Goal: Task Accomplishment & Management: Use online tool/utility

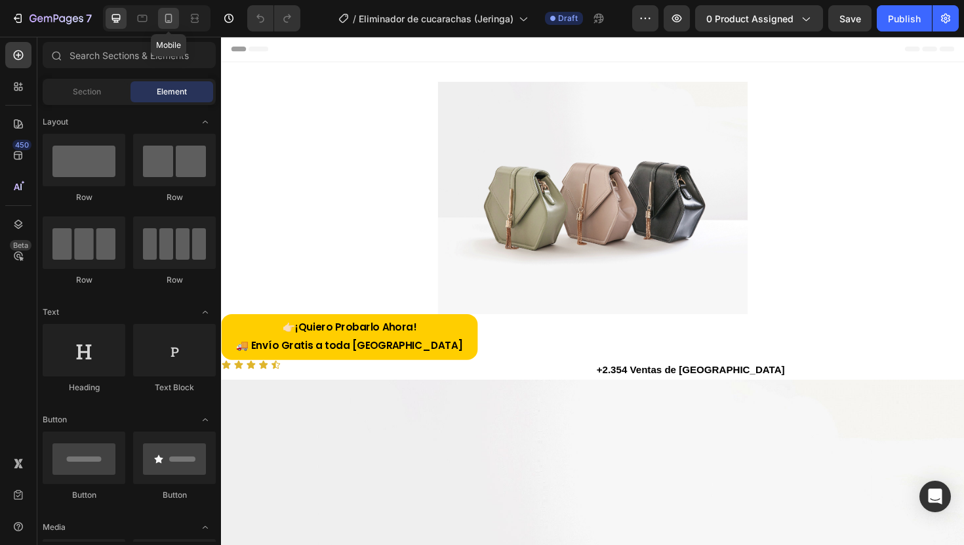
click at [166, 22] on icon at bounding box center [168, 18] width 7 height 9
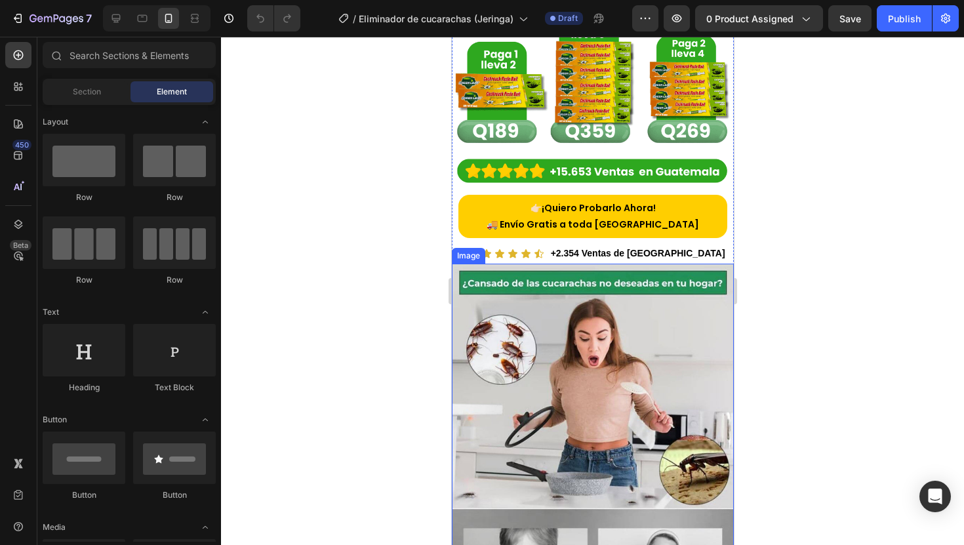
click at [612, 305] on img at bounding box center [592, 553] width 282 height 578
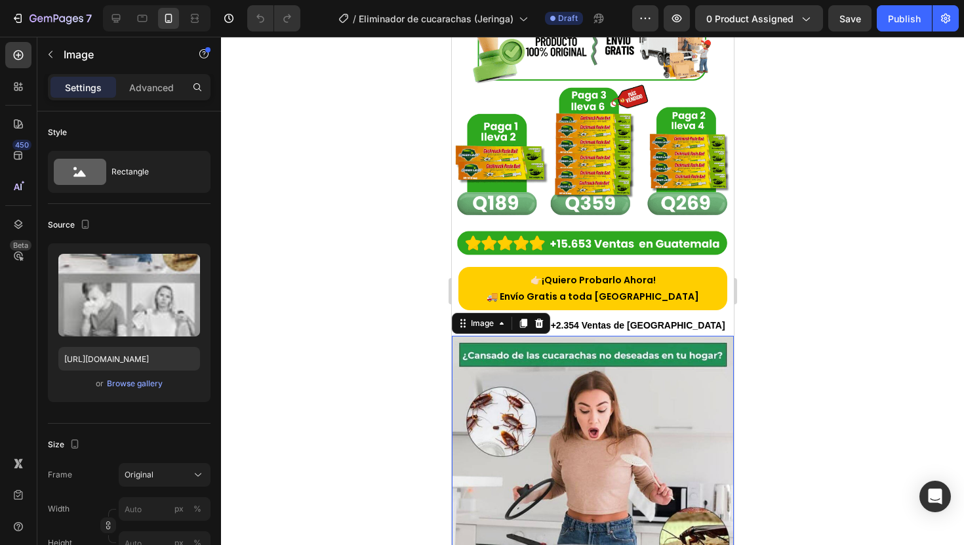
scroll to position [403, 0]
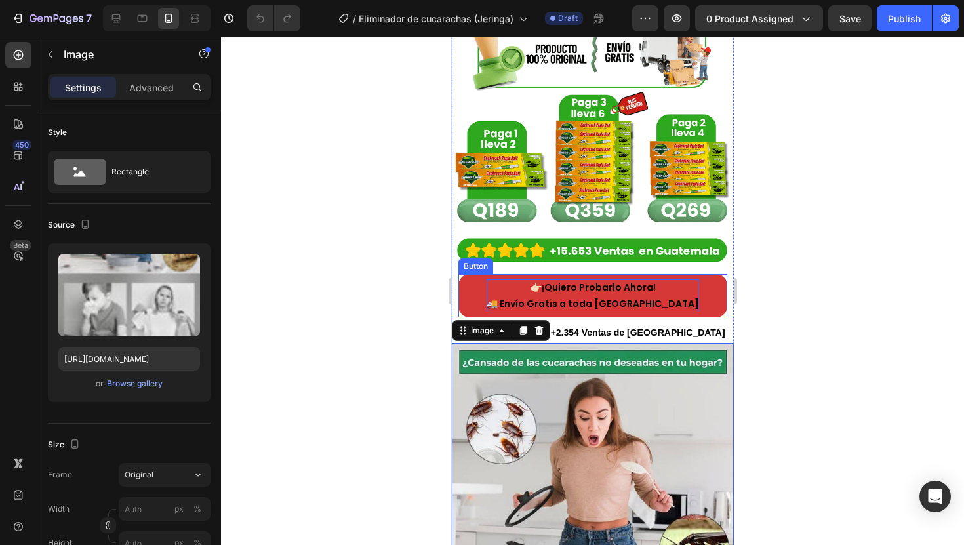
click at [602, 281] on p "👉🏻 ¡Quiero Probarlo Ahora! 🚚 Envío Gratis a toda Guatemala" at bounding box center [592, 295] width 213 height 33
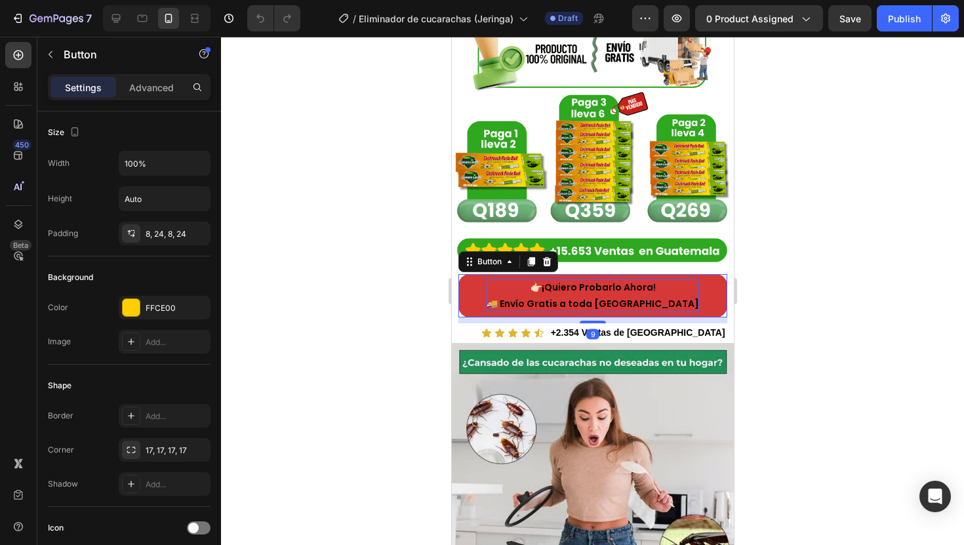
click at [619, 283] on p "👉🏻 ¡Quiero Probarlo Ahora! 🚚 Envío Gratis a toda Guatemala" at bounding box center [592, 295] width 213 height 33
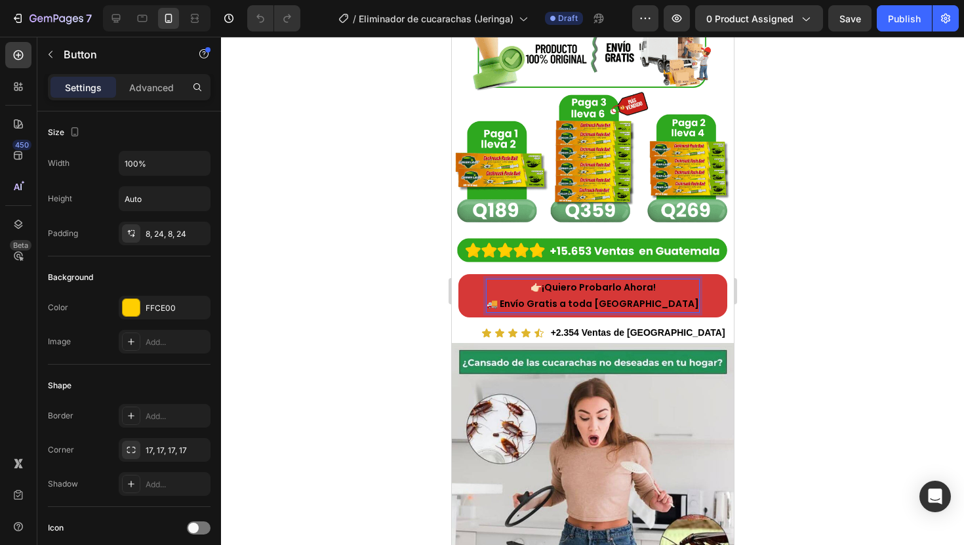
click at [663, 282] on p "👉🏻 ¡Quiero Probarlo Ahora! 🚚 Envío Gratis a toda Guatemala" at bounding box center [592, 295] width 213 height 33
click at [632, 327] on strong "+2.354 Ventas de [GEOGRAPHIC_DATA]" at bounding box center [637, 332] width 174 height 10
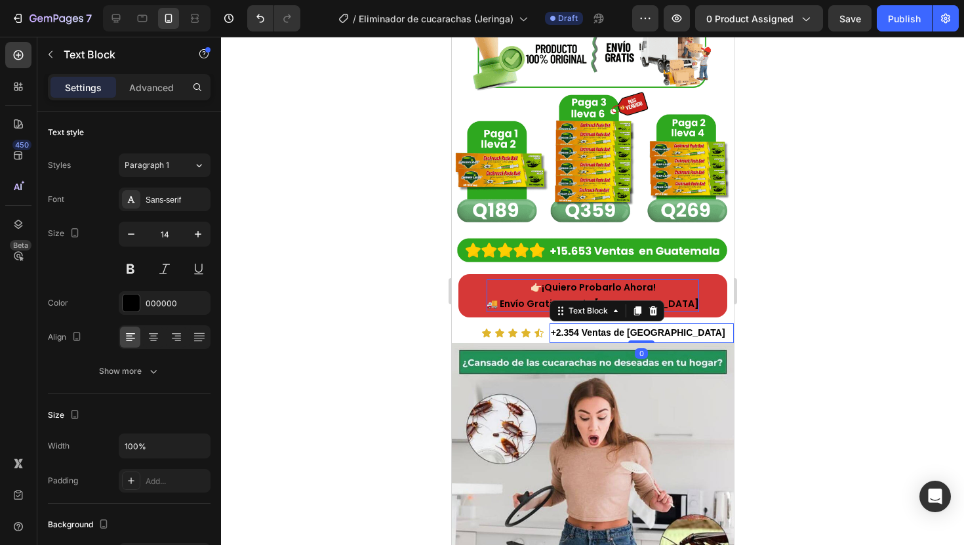
click at [674, 325] on p "+2.354 Ventas de [GEOGRAPHIC_DATA]" at bounding box center [641, 333] width 182 height 16
click at [776, 346] on div at bounding box center [592, 291] width 743 height 508
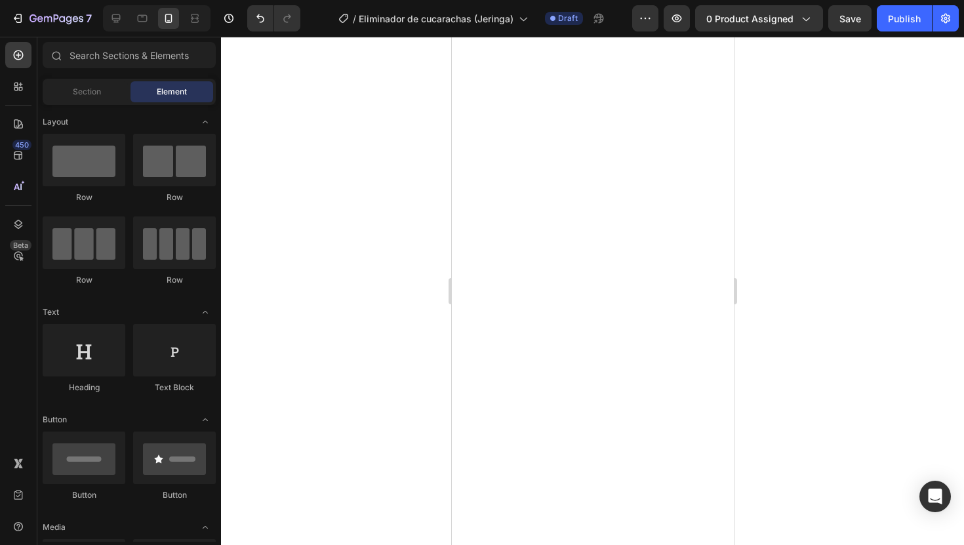
scroll to position [3174, 0]
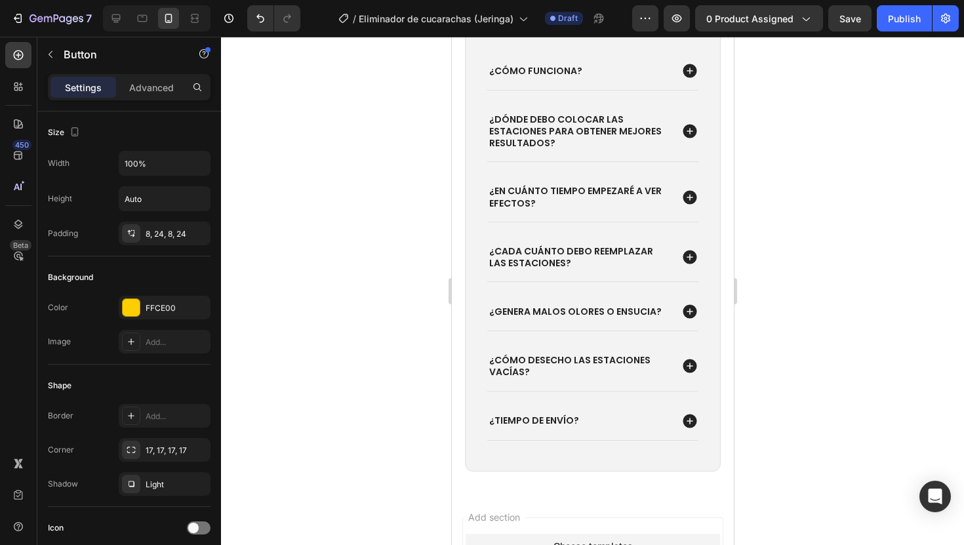
scroll to position [3689, 0]
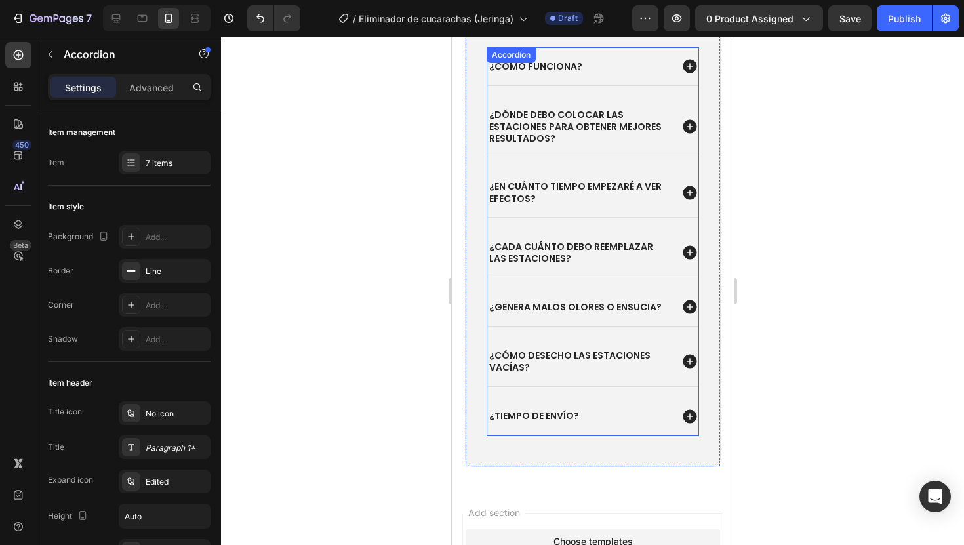
click at [587, 411] on div "¿Tiempo de envío?" at bounding box center [579, 416] width 184 height 16
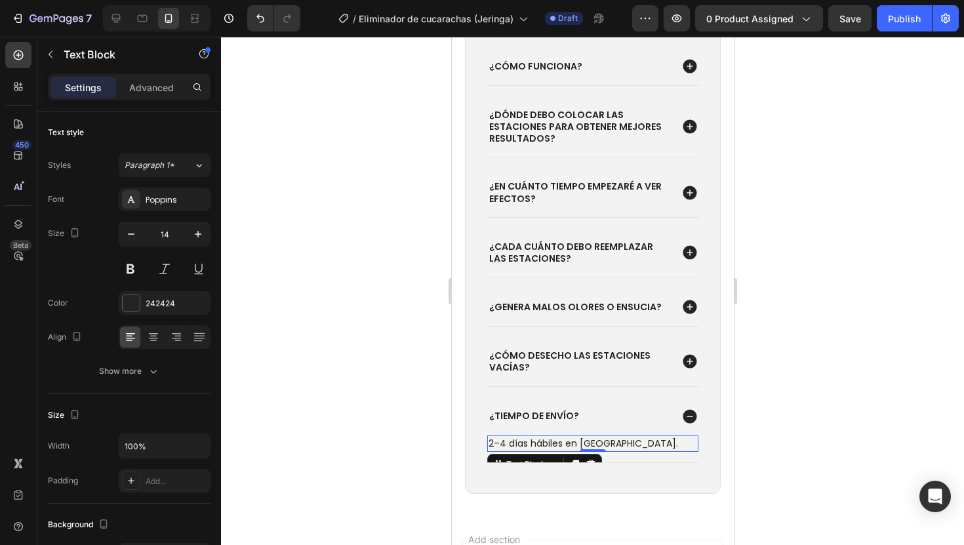
click at [604, 444] on p "2–4 días hábiles en Guatemala." at bounding box center [592, 444] width 209 height 14
click at [627, 441] on p "2–4 días hábiles en Guatemala." at bounding box center [592, 444] width 209 height 14
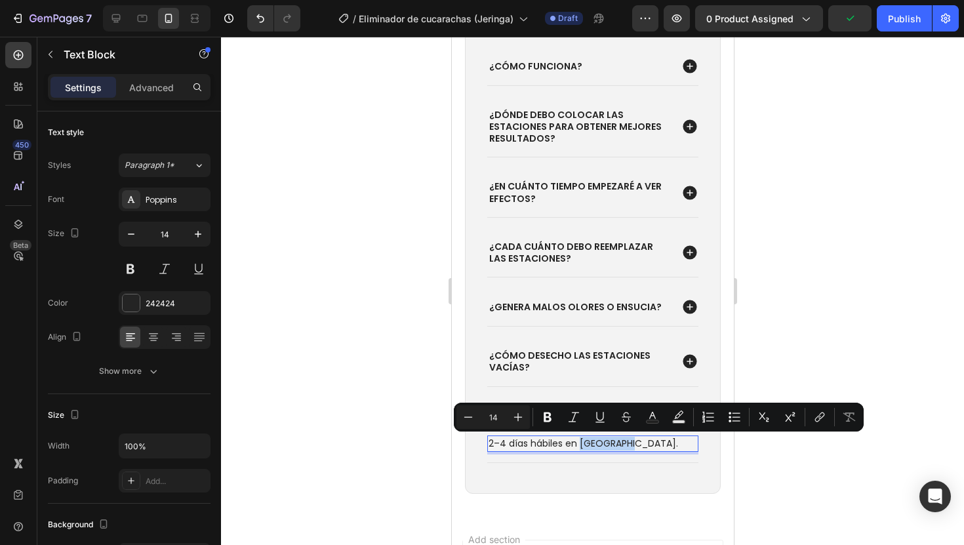
drag, startPoint x: 636, startPoint y: 441, endPoint x: 580, endPoint y: 443, distance: 55.8
click at [580, 443] on p "2–4 días hábiles en Guatemala." at bounding box center [592, 444] width 209 height 14
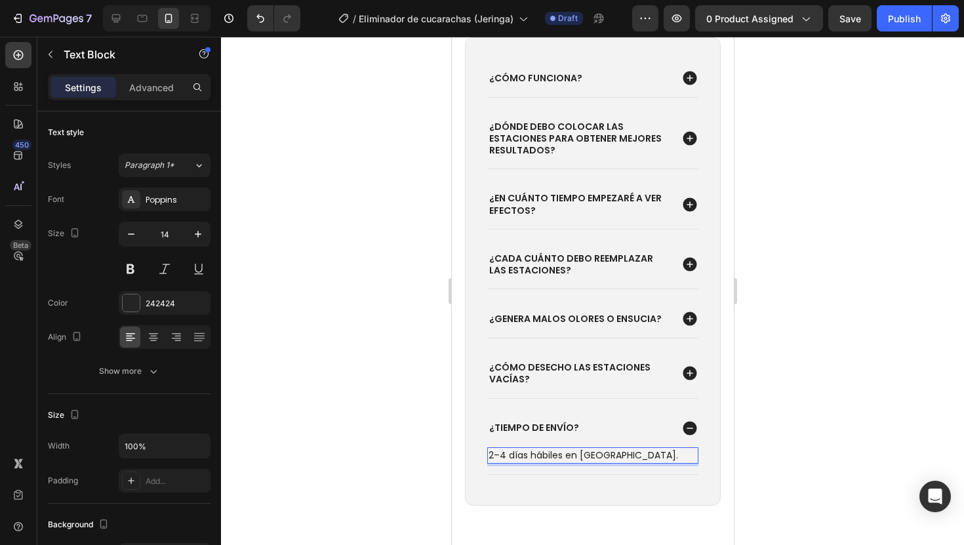
scroll to position [3670, 0]
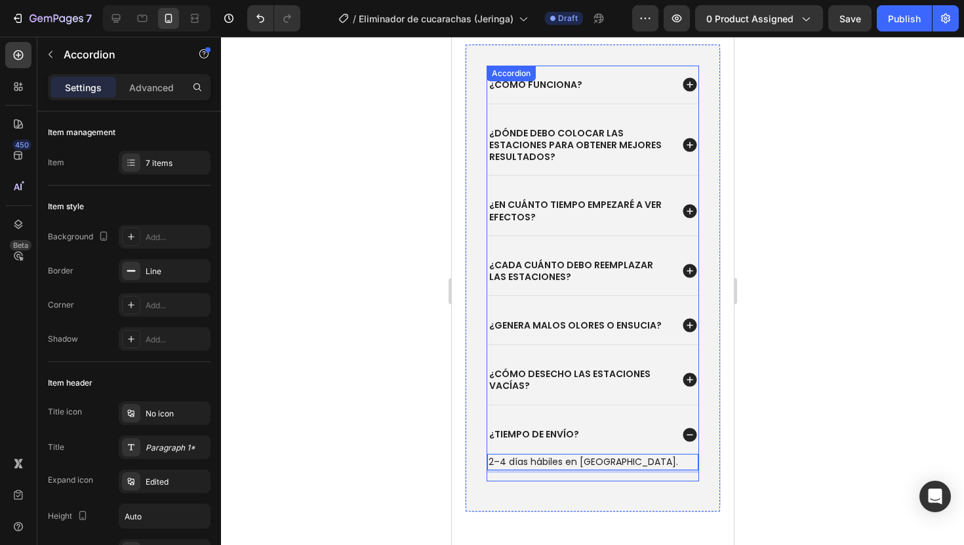
click at [584, 387] on p "¿Cómo desecho las estaciones vacías?" at bounding box center [579, 380] width 180 height 24
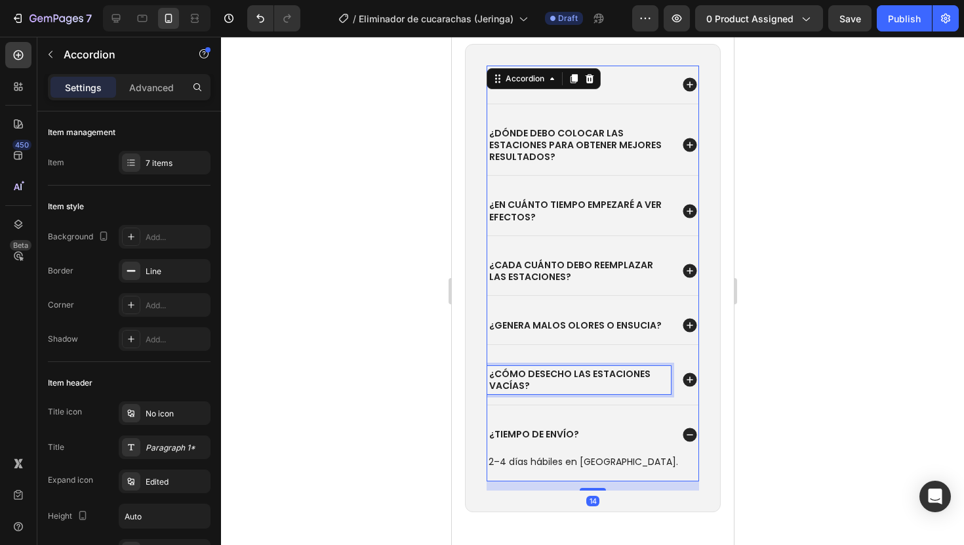
click at [584, 386] on p "¿Cómo desecho las estaciones vacías?" at bounding box center [579, 380] width 180 height 24
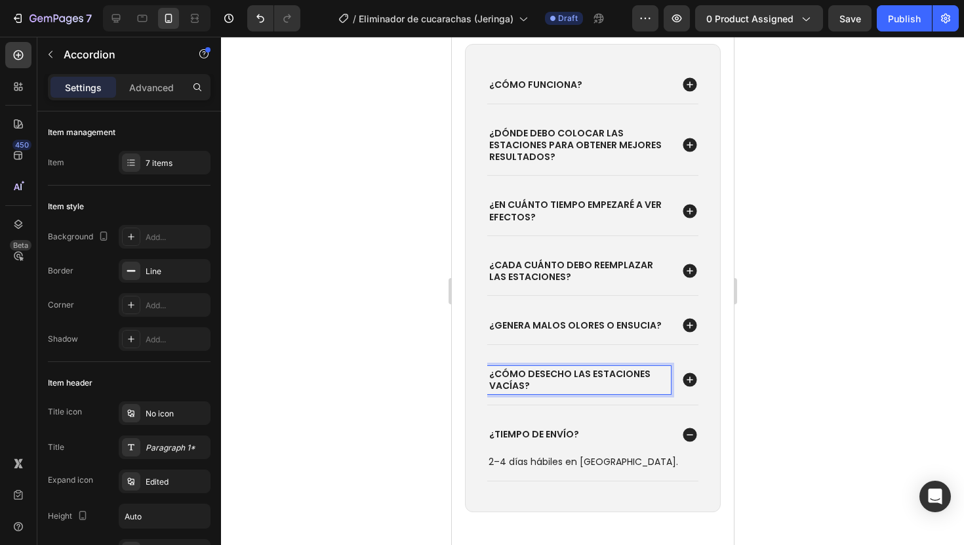
click at [661, 384] on div "¿Cómo desecho las estaciones vacías?" at bounding box center [592, 380] width 211 height 49
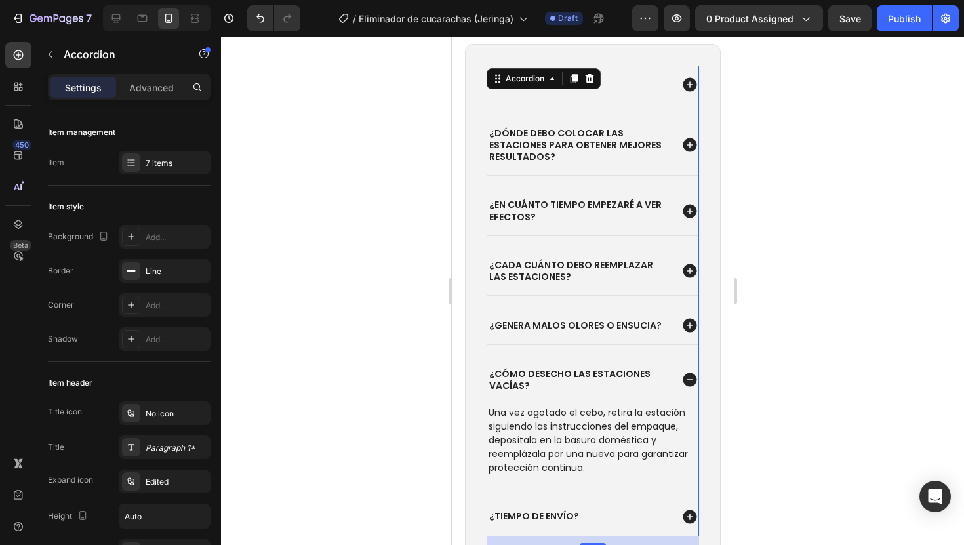
click at [681, 381] on icon at bounding box center [689, 379] width 17 height 17
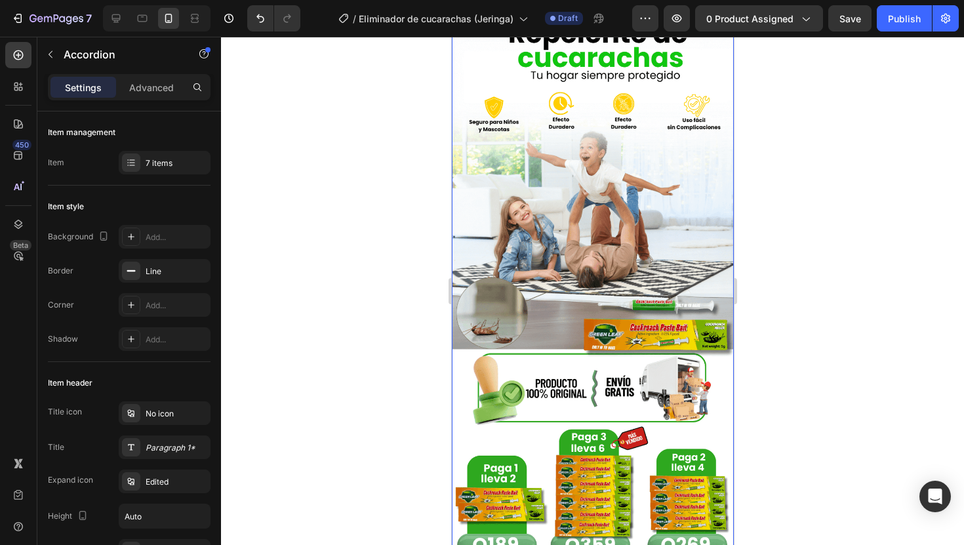
scroll to position [0, 0]
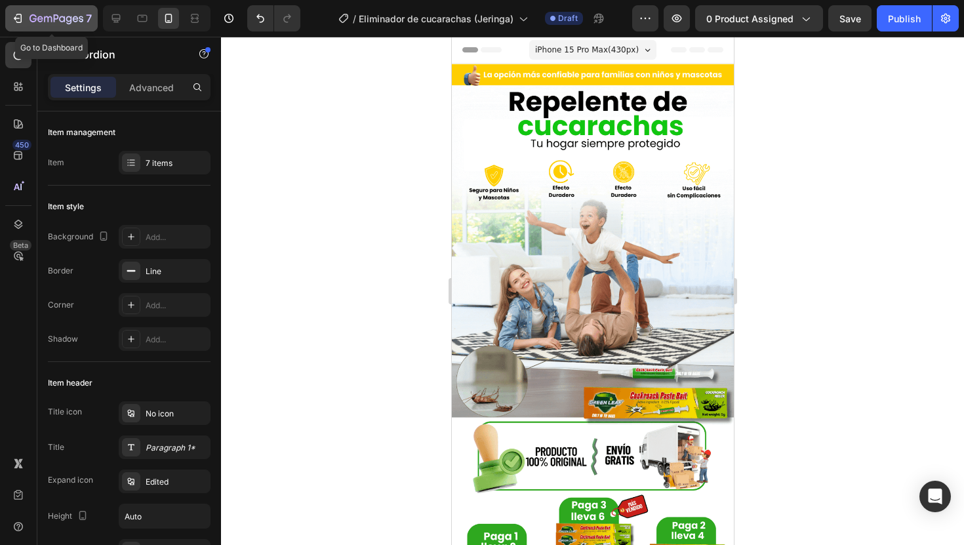
click at [40, 18] on icon "button" at bounding box center [57, 19] width 54 height 11
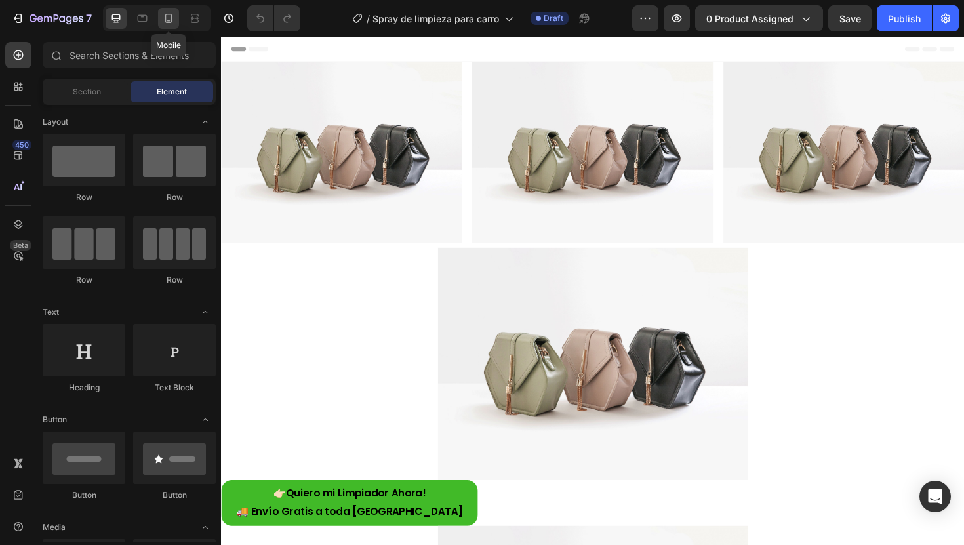
click at [171, 24] on icon at bounding box center [168, 18] width 13 height 13
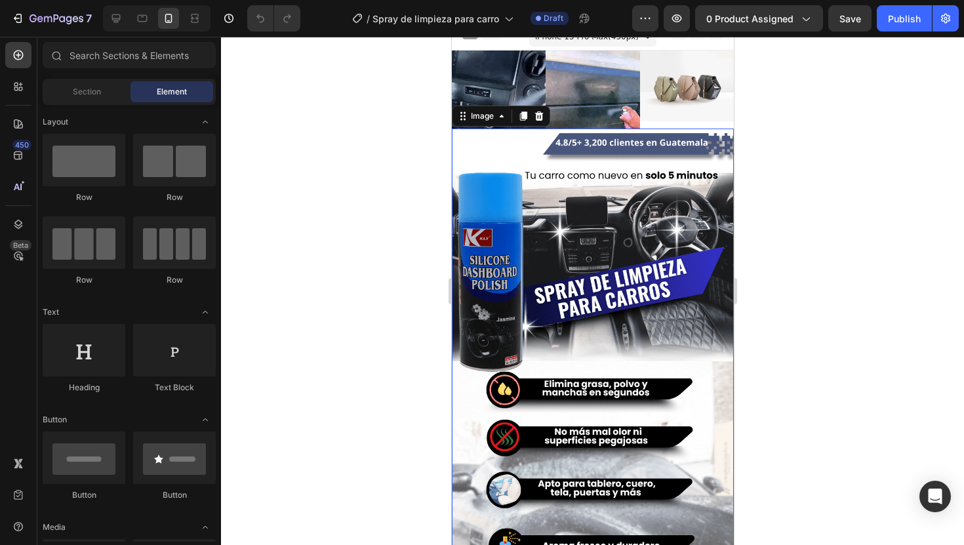
click at [624, 148] on img at bounding box center [592, 435] width 282 height 613
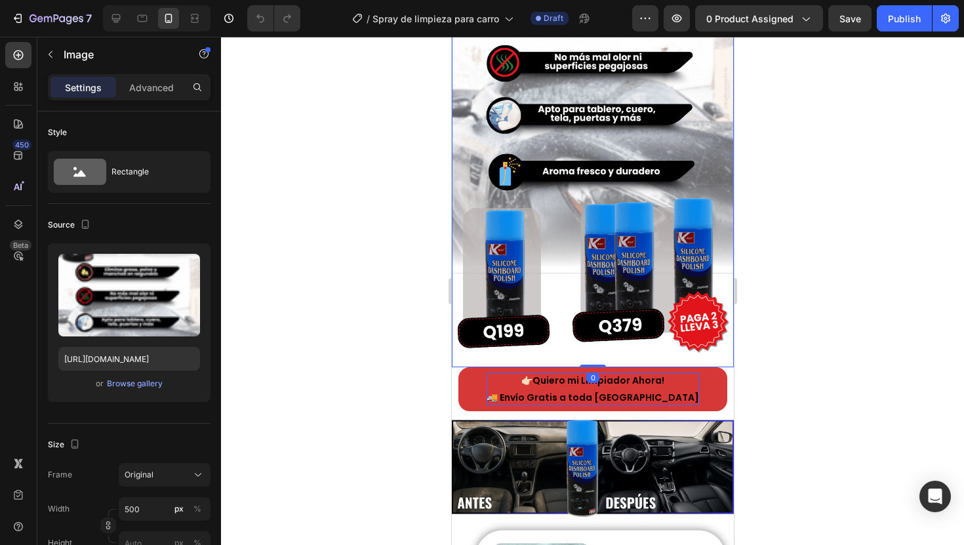
scroll to position [390, 0]
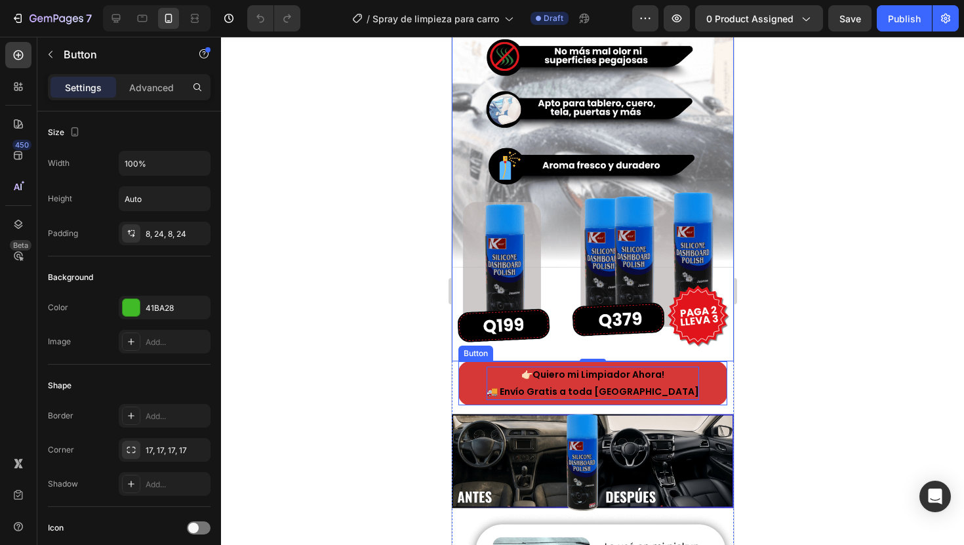
click at [641, 385] on span "🚚 Envío Gratis a toda [GEOGRAPHIC_DATA]" at bounding box center [592, 391] width 213 height 13
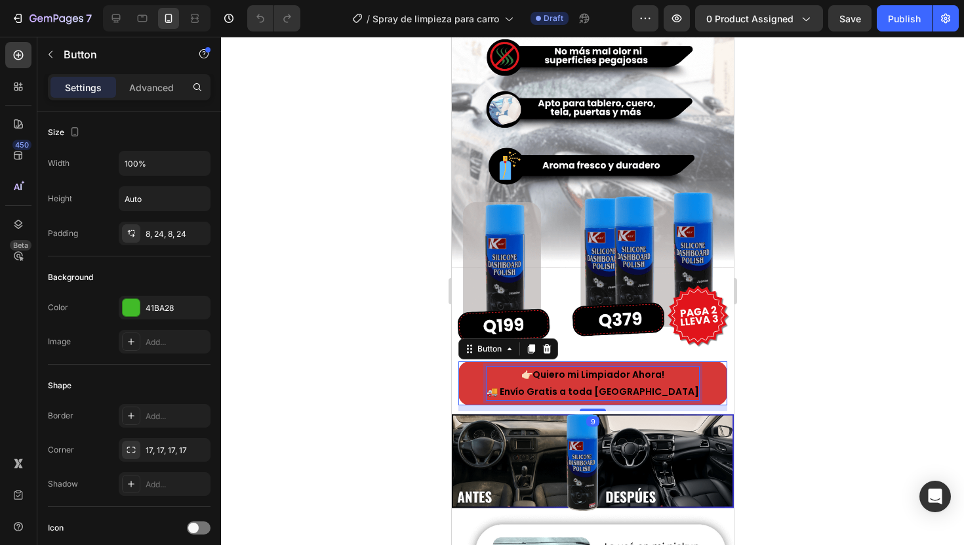
click at [649, 385] on span "🚚 Envío Gratis a toda [GEOGRAPHIC_DATA]" at bounding box center [592, 391] width 213 height 13
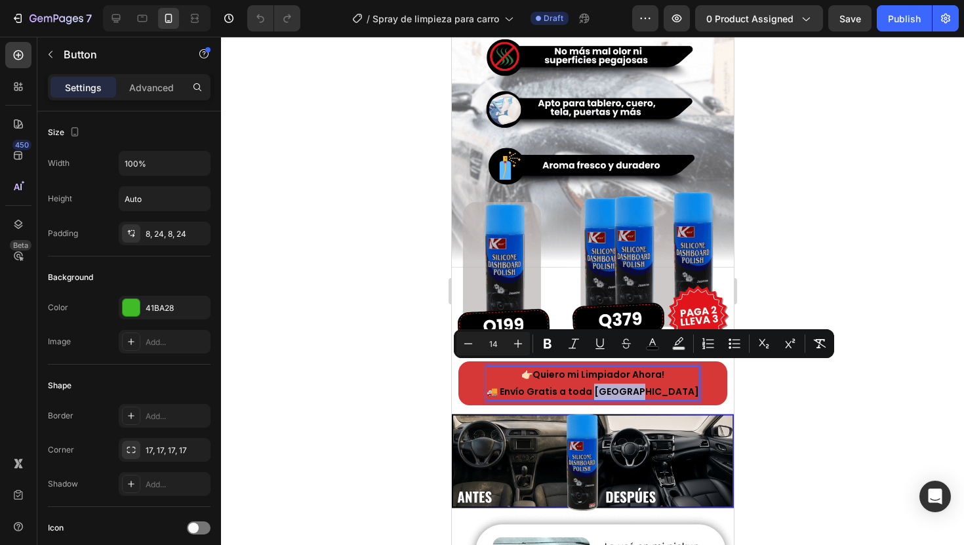
drag, startPoint x: 661, startPoint y: 371, endPoint x: 611, endPoint y: 375, distance: 50.0
click at [611, 385] on span "🚚 Envío Gratis a toda [GEOGRAPHIC_DATA]" at bounding box center [592, 391] width 213 height 13
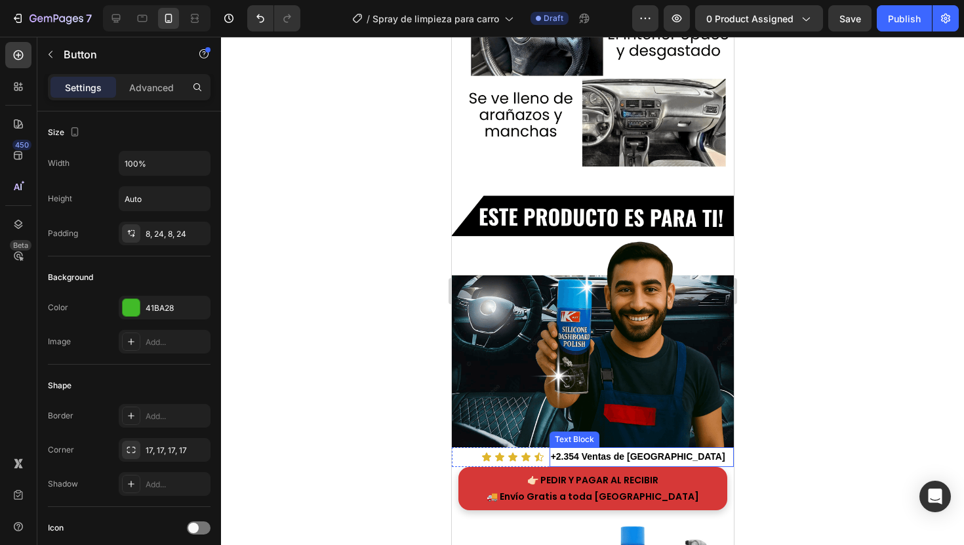
scroll to position [2104, 0]
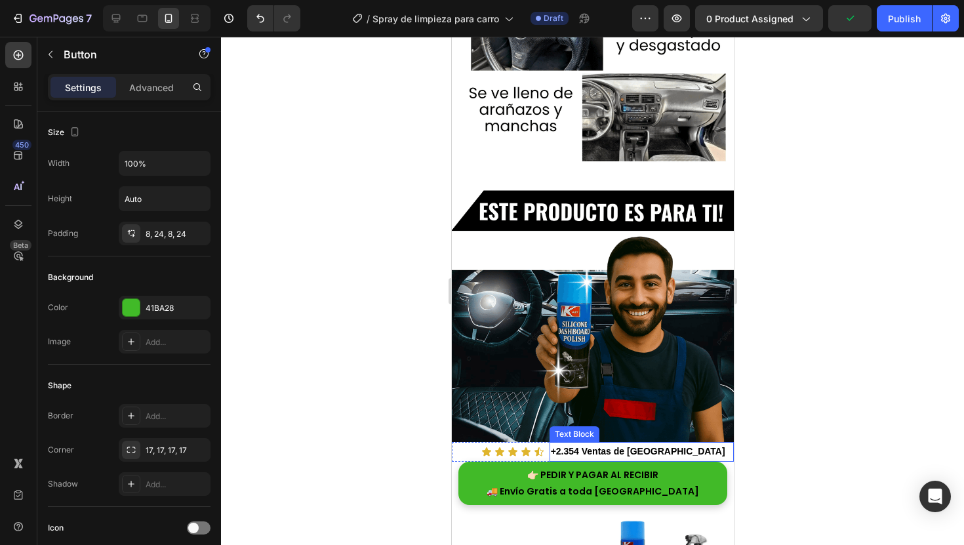
click at [632, 446] on strong "+2.354 Ventas de [GEOGRAPHIC_DATA]" at bounding box center [637, 451] width 174 height 10
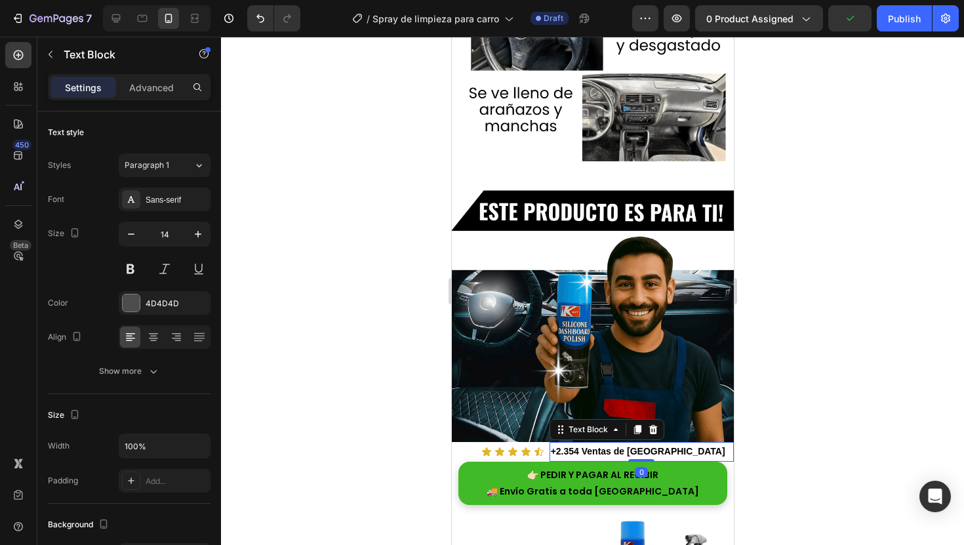
click at [670, 443] on p "+2.354 Ventas de [GEOGRAPHIC_DATA]" at bounding box center [641, 451] width 182 height 16
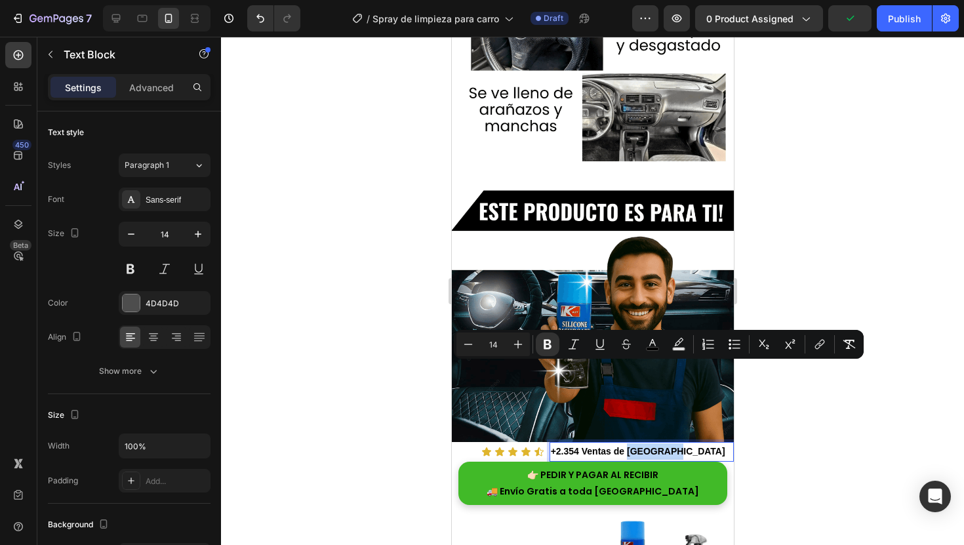
drag, startPoint x: 670, startPoint y: 369, endPoint x: 623, endPoint y: 371, distance: 47.9
click at [623, 443] on p "+2.354 Ventas de [GEOGRAPHIC_DATA]" at bounding box center [641, 451] width 182 height 16
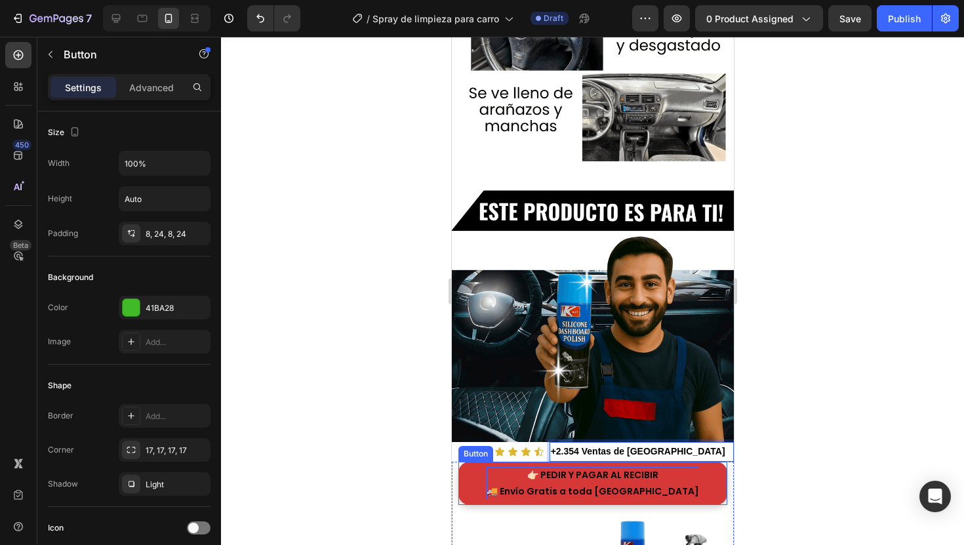
click at [626, 485] on span "🚚 Envío Gratis a toda [GEOGRAPHIC_DATA]" at bounding box center [592, 491] width 213 height 13
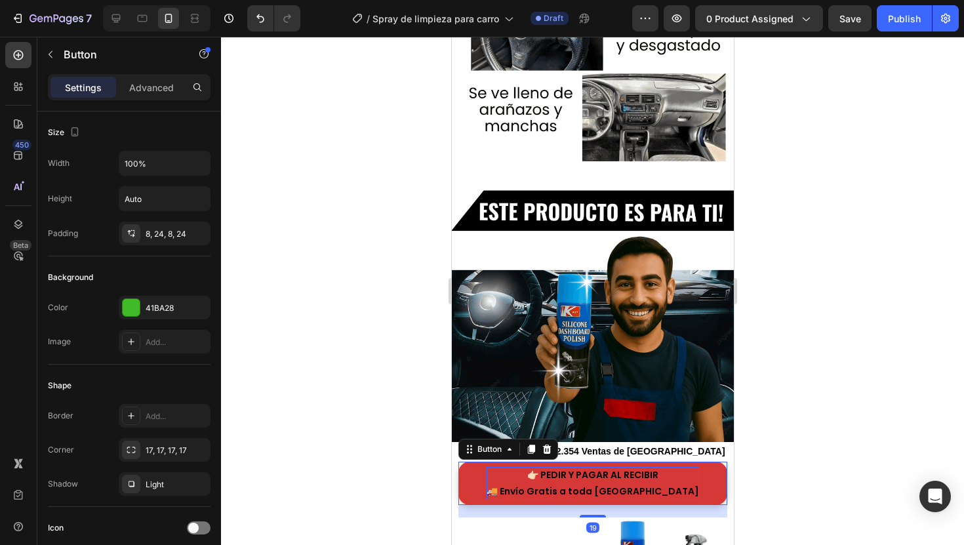
click at [628, 485] on span "🚚 Envío Gratis a toda [GEOGRAPHIC_DATA]" at bounding box center [592, 491] width 213 height 13
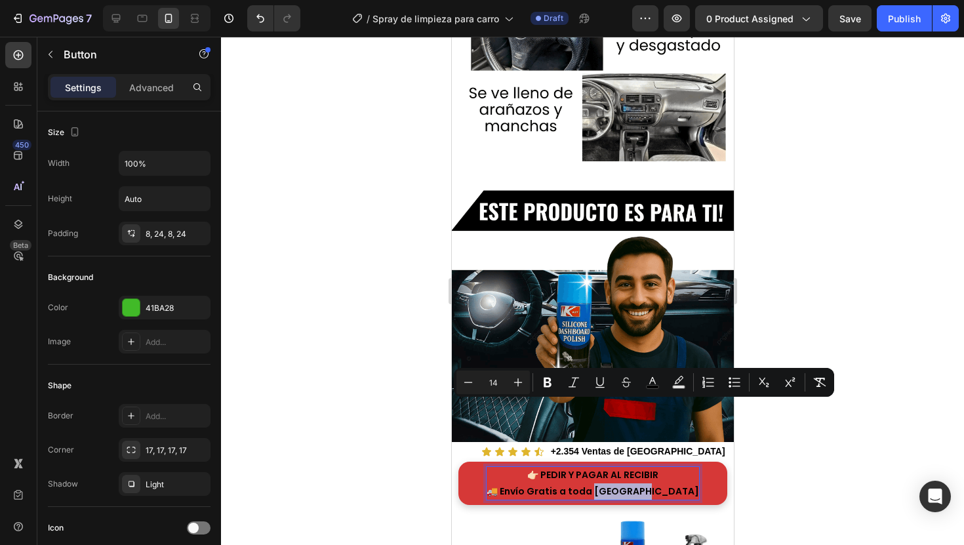
drag, startPoint x: 663, startPoint y: 407, endPoint x: 612, endPoint y: 413, distance: 51.5
click at [612, 485] on span "🚚 Envío Gratis a toda [GEOGRAPHIC_DATA]" at bounding box center [592, 491] width 213 height 13
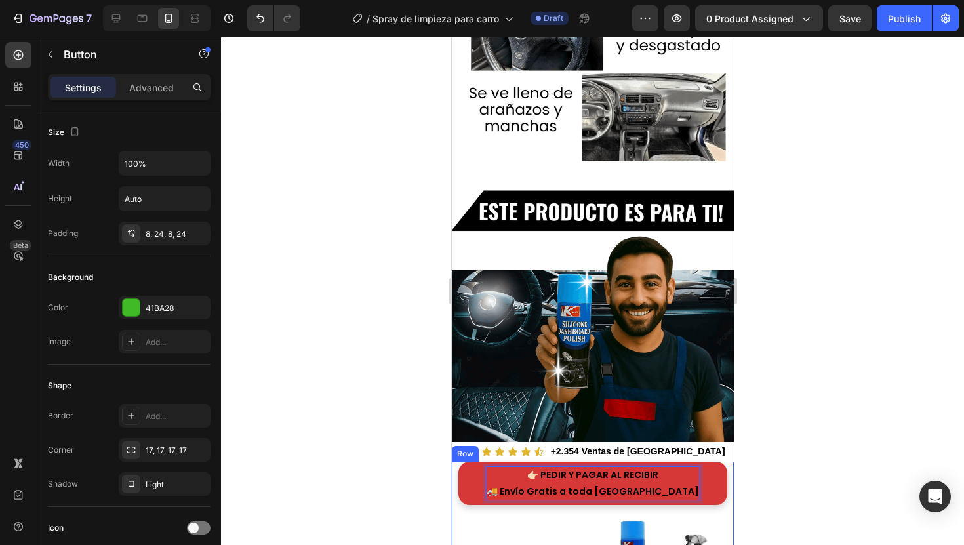
click at [770, 400] on div at bounding box center [592, 291] width 743 height 508
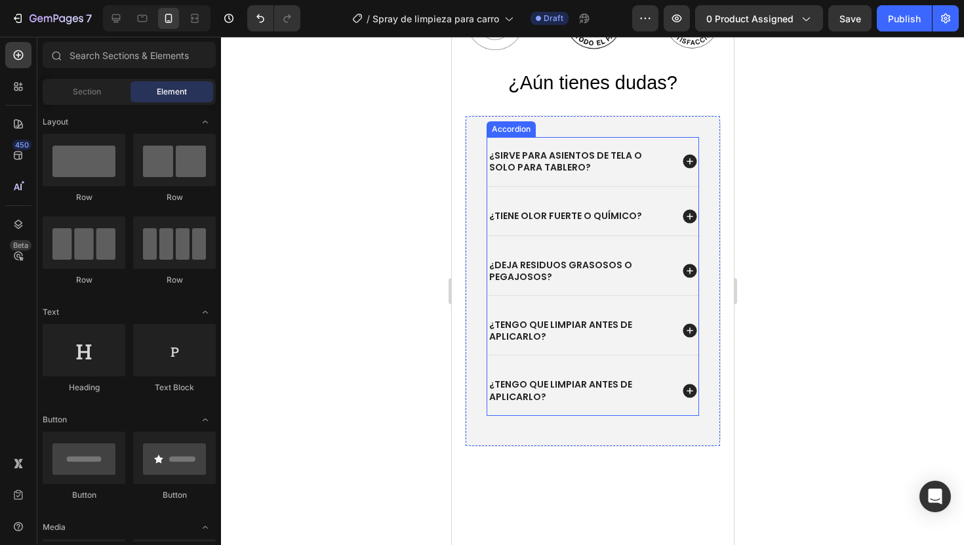
click at [572, 390] on strong "¿Tengo que limpiar antes de aplicarlo?" at bounding box center [560, 390] width 143 height 25
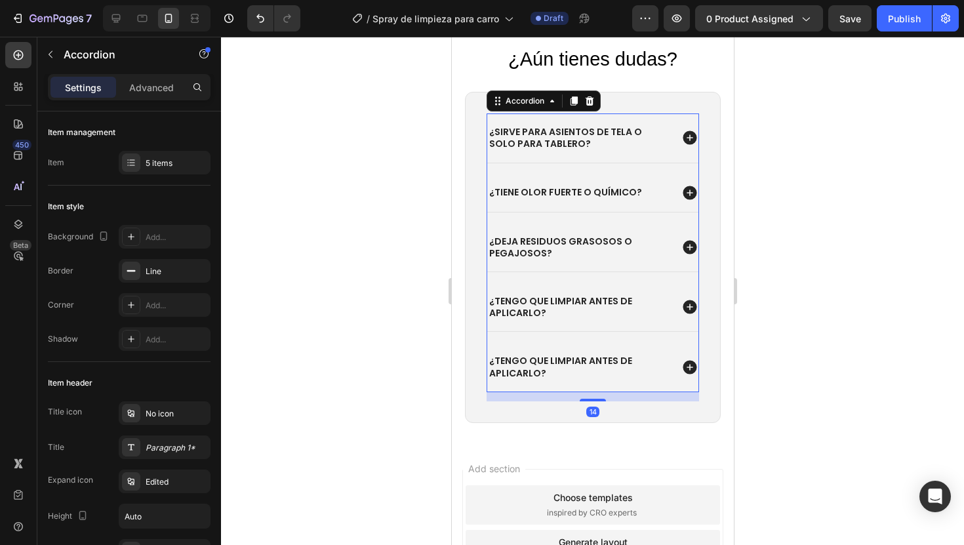
scroll to position [3157, 0]
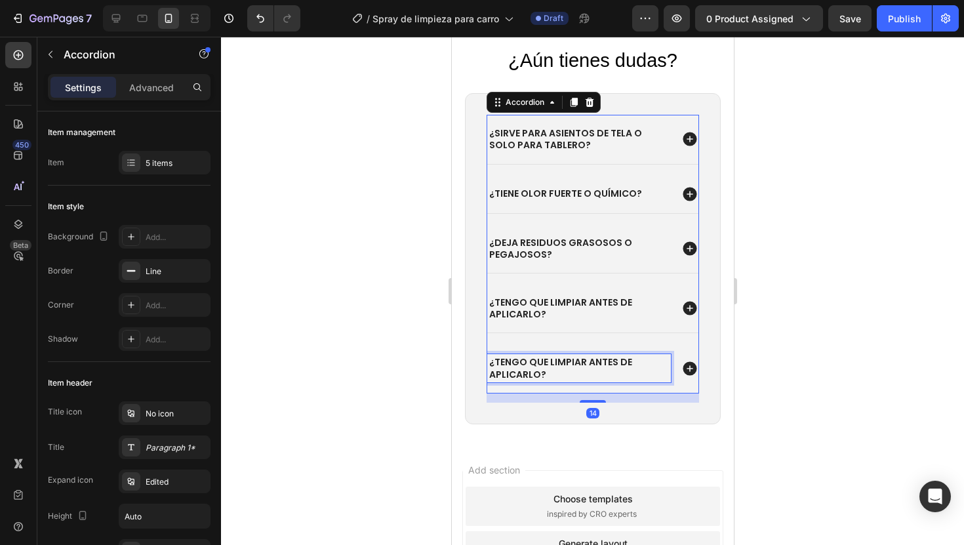
click at [597, 367] on strong "¿Tengo que limpiar antes de aplicarlo?" at bounding box center [560, 368] width 143 height 25
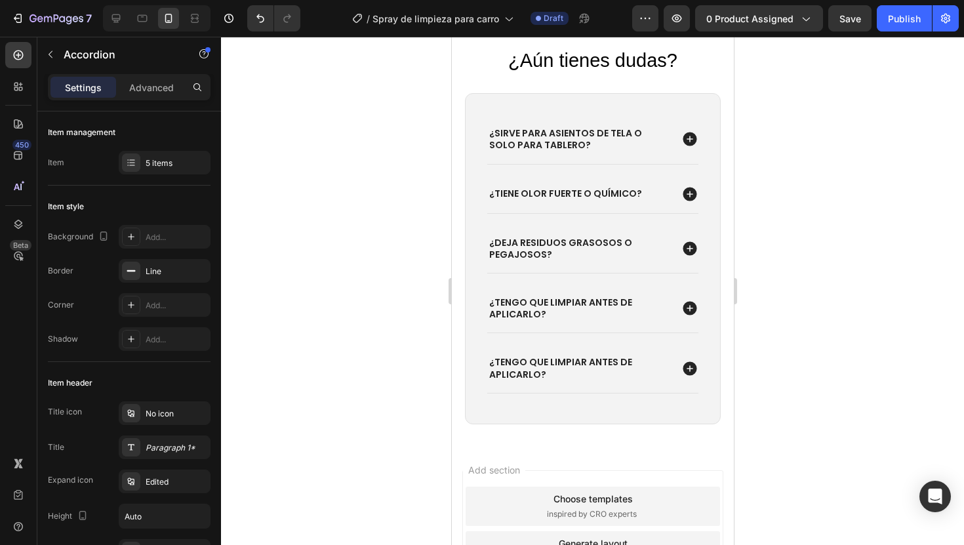
click at [682, 367] on icon at bounding box center [689, 368] width 14 height 14
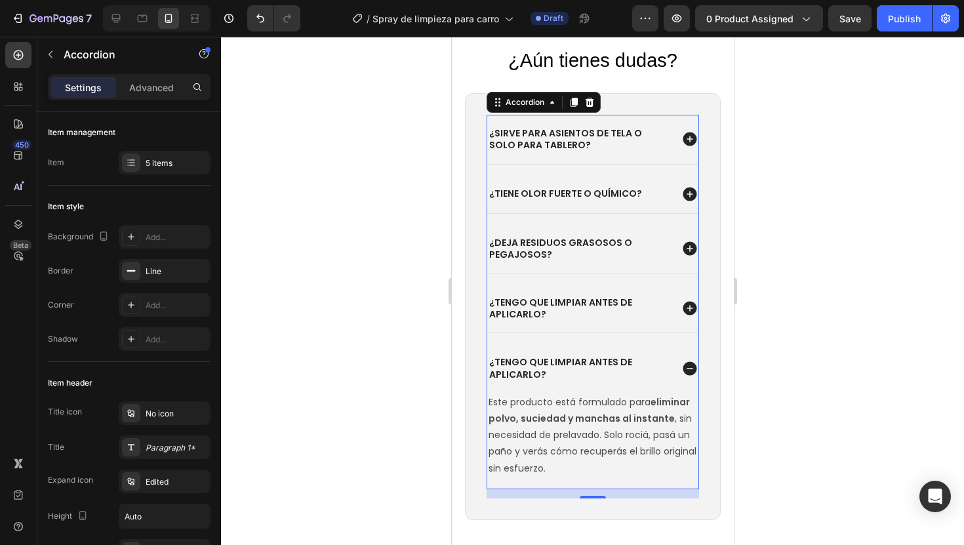
click at [682, 367] on icon at bounding box center [689, 368] width 14 height 14
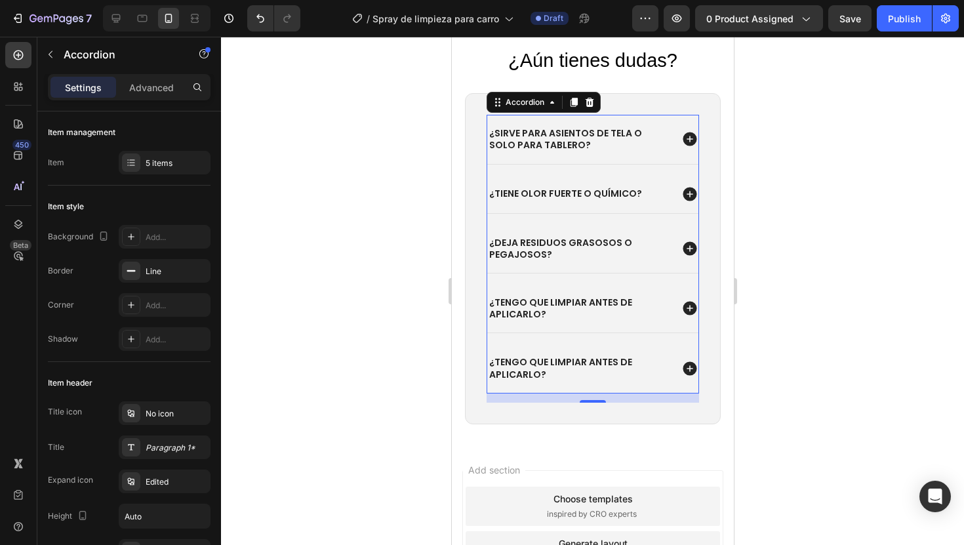
click at [681, 312] on icon at bounding box center [689, 308] width 17 height 17
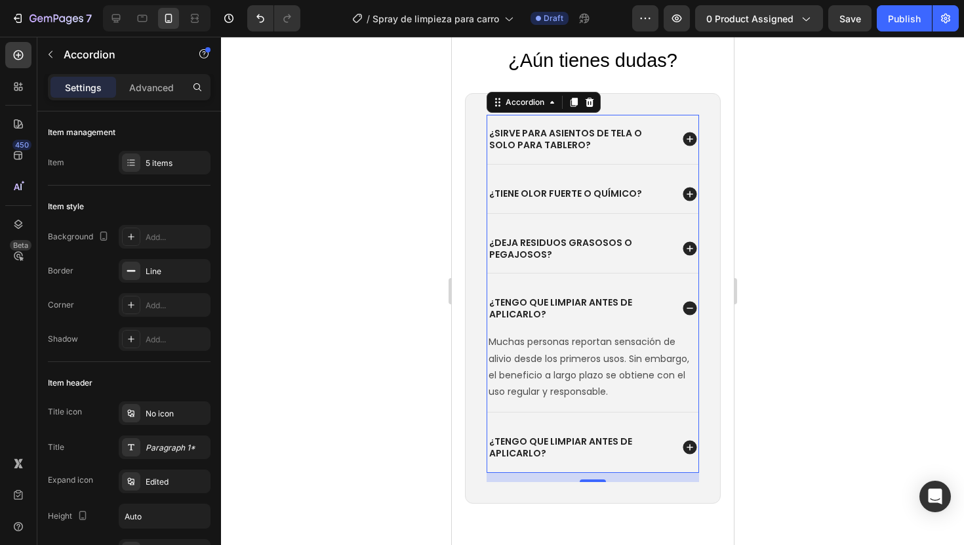
click at [681, 312] on icon at bounding box center [689, 308] width 17 height 17
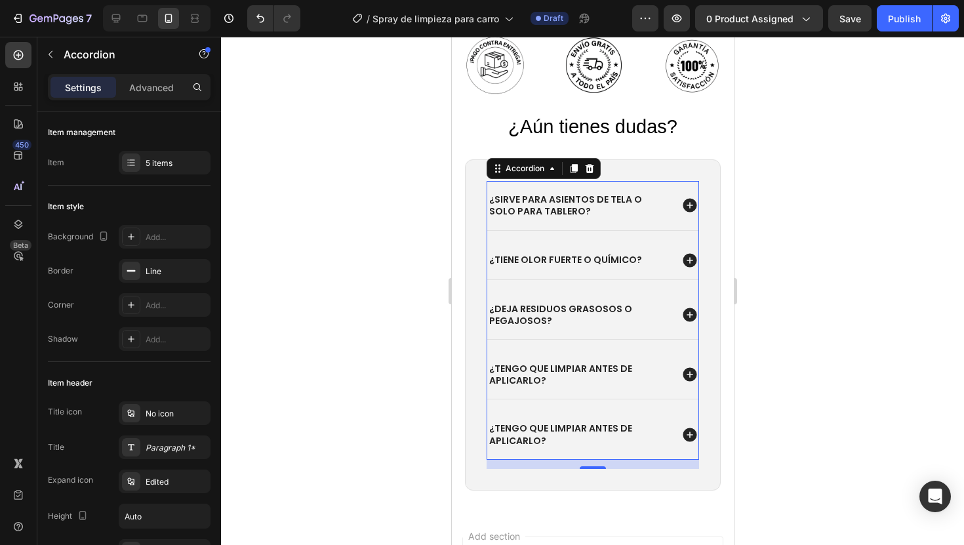
scroll to position [3089, 0]
click at [681, 309] on icon at bounding box center [689, 316] width 17 height 17
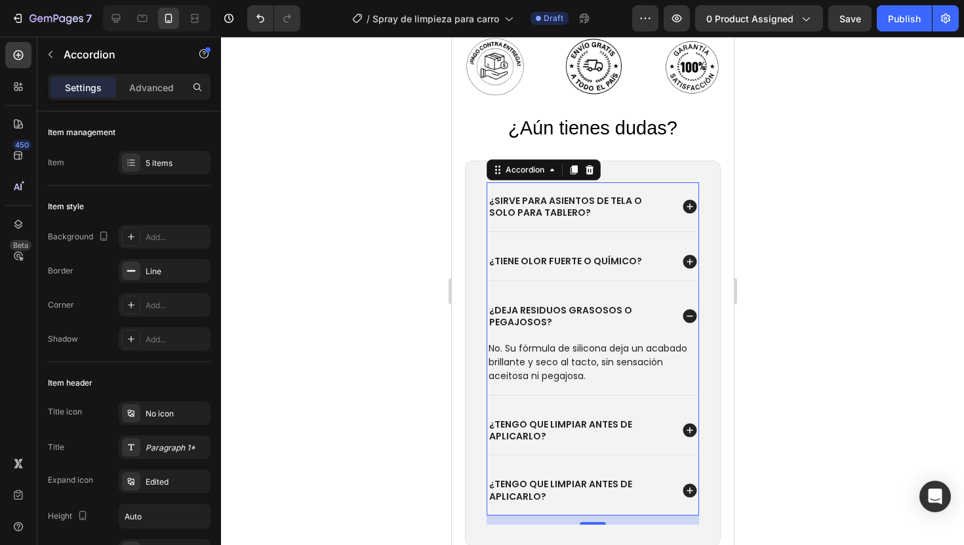
click at [681, 309] on icon at bounding box center [689, 316] width 17 height 17
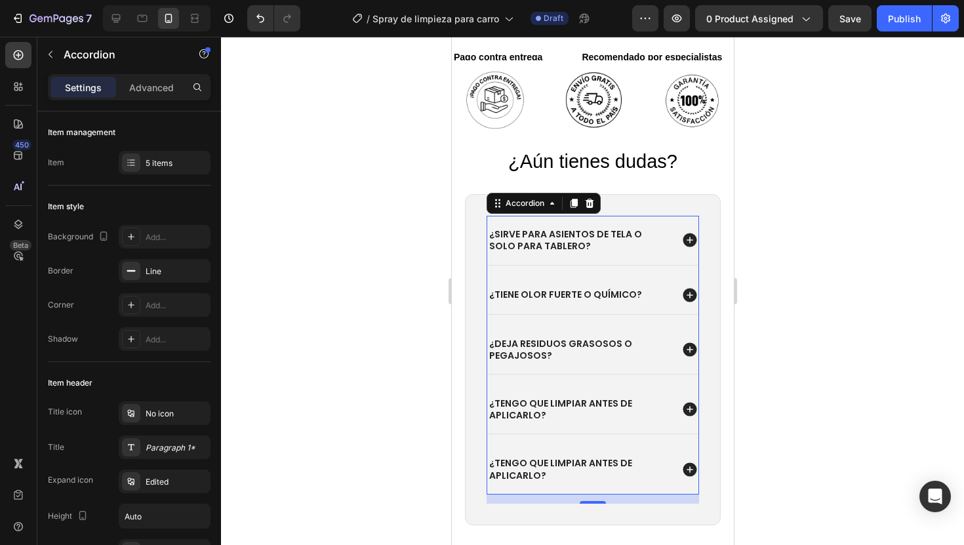
scroll to position [3045, 0]
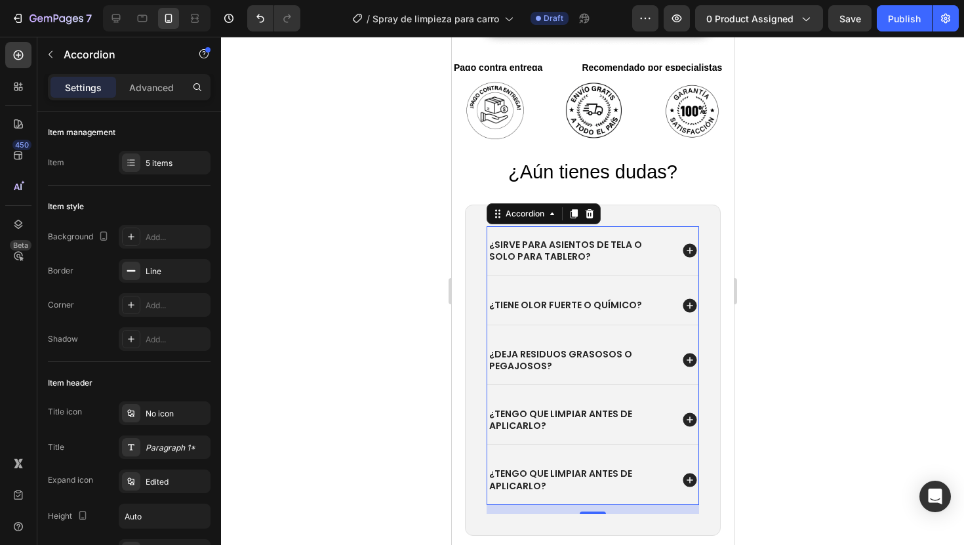
click at [681, 309] on icon at bounding box center [689, 305] width 17 height 17
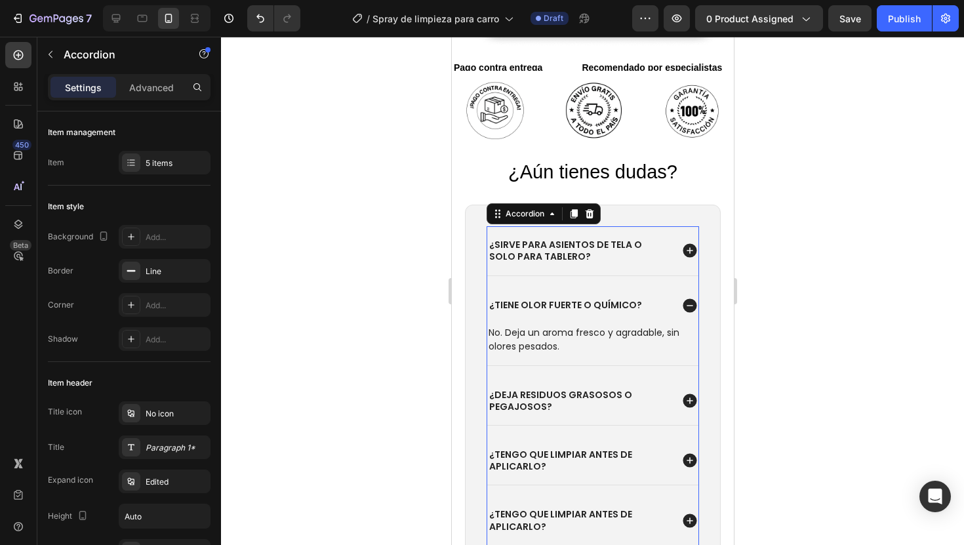
click at [681, 309] on icon at bounding box center [689, 305] width 17 height 17
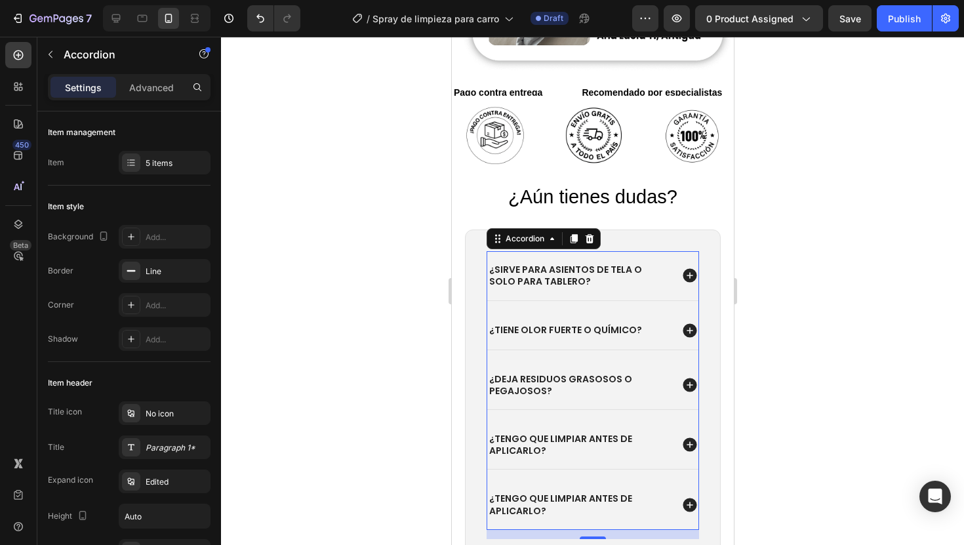
scroll to position [3017, 0]
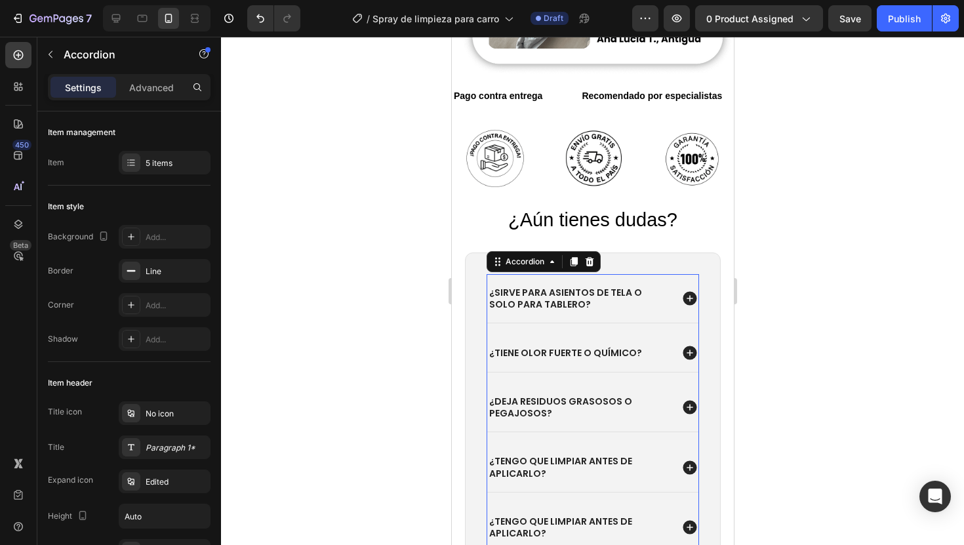
click at [681, 290] on icon at bounding box center [689, 298] width 17 height 17
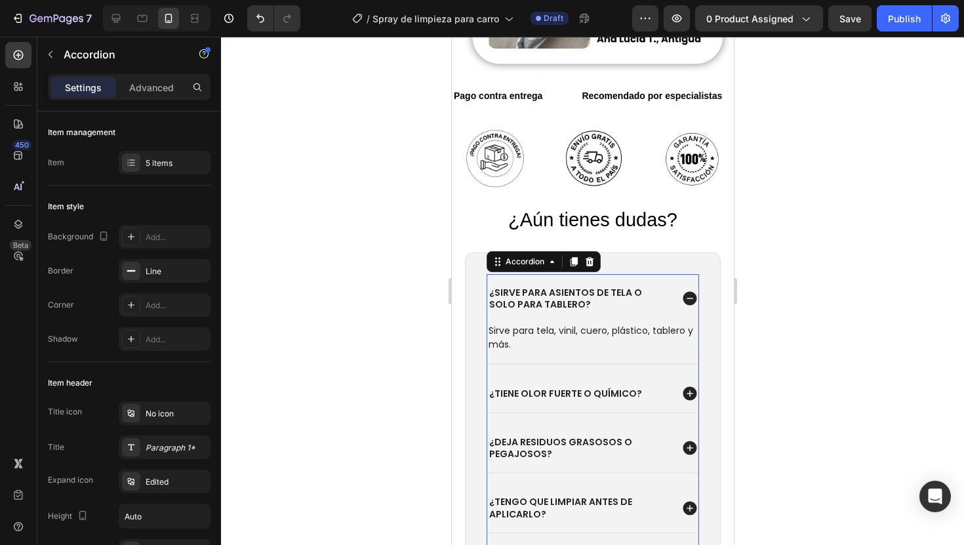
click at [681, 290] on icon at bounding box center [689, 298] width 17 height 17
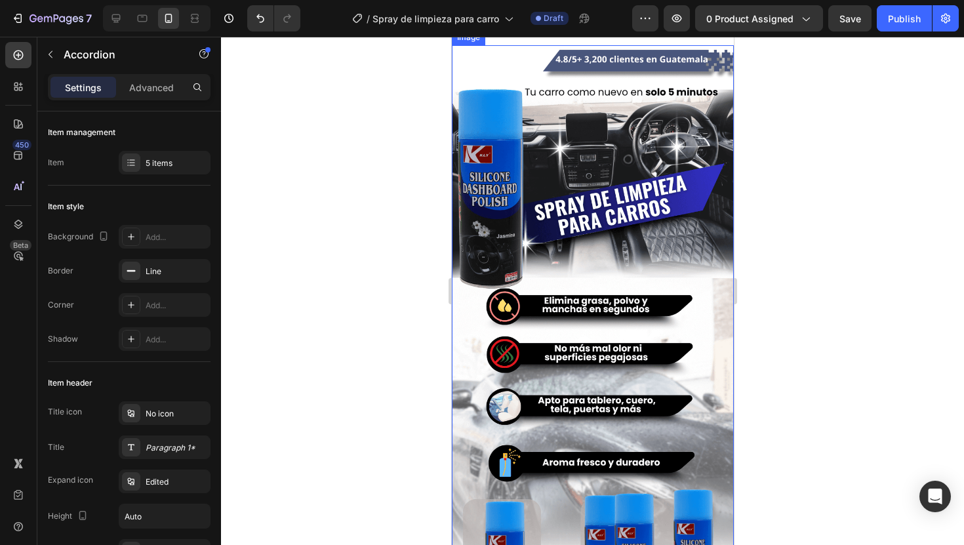
scroll to position [0, 0]
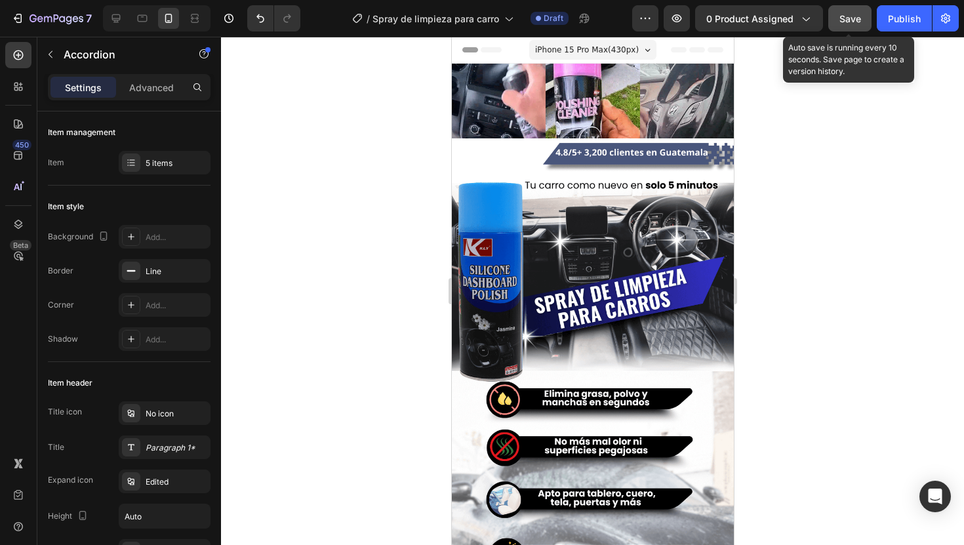
click at [856, 16] on span "Save" at bounding box center [851, 18] width 22 height 11
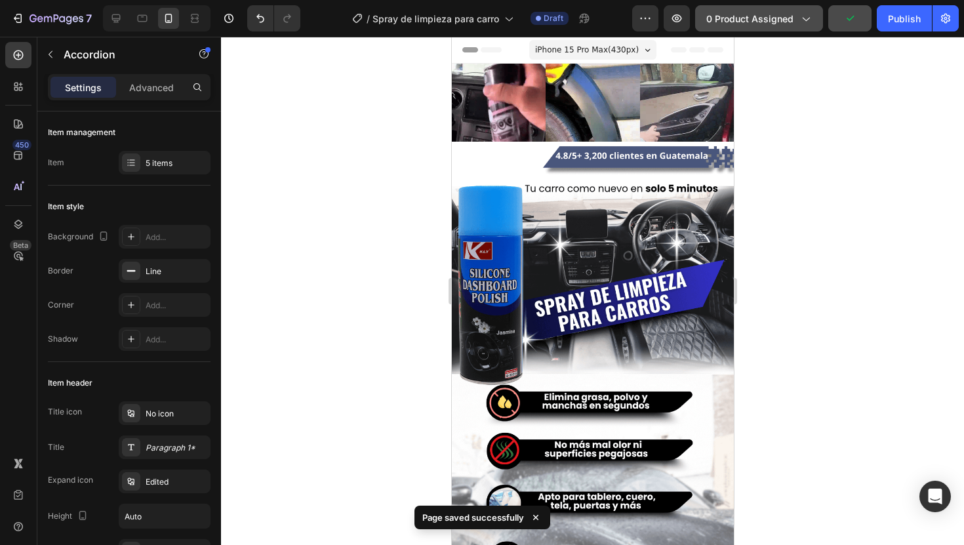
click at [728, 23] on span "0 product assigned" at bounding box center [750, 19] width 87 height 14
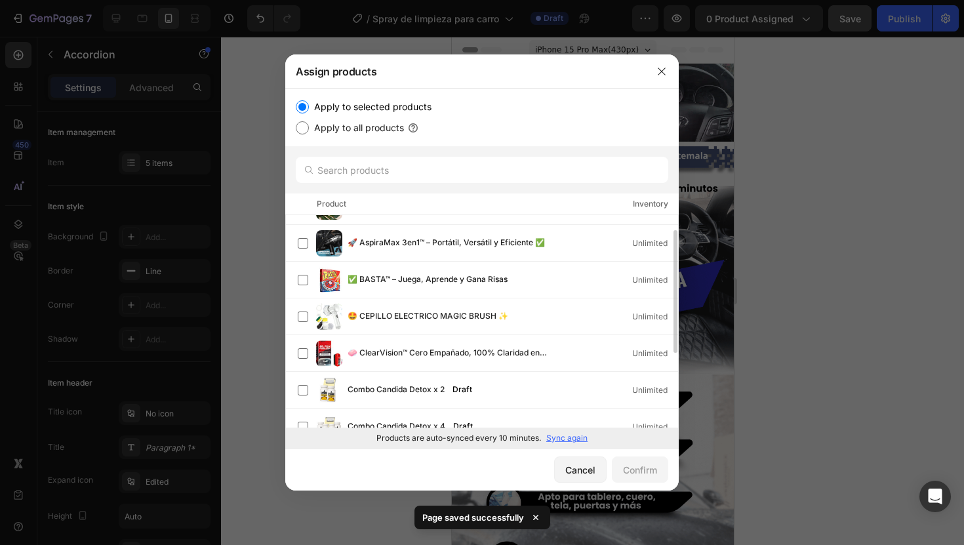
scroll to position [10, 0]
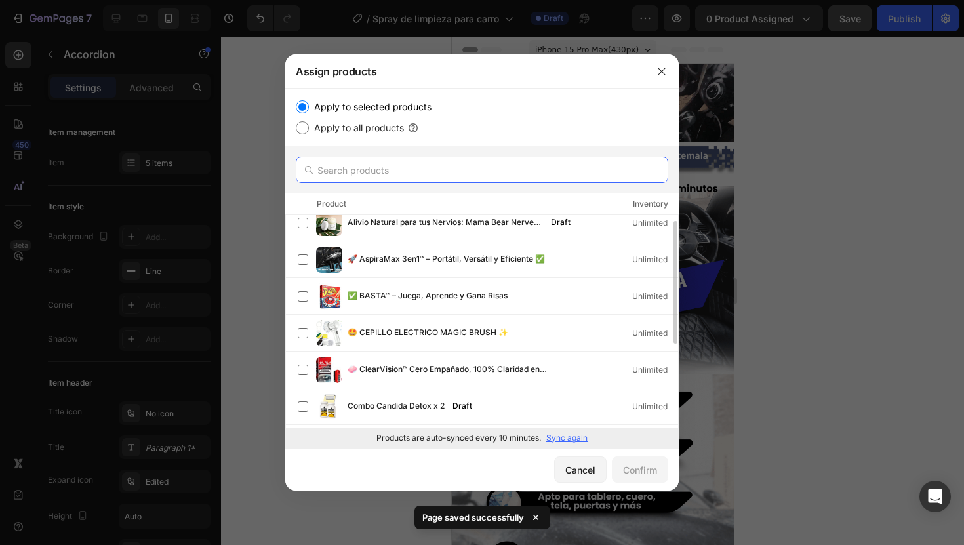
click at [373, 173] on input "text" at bounding box center [482, 170] width 373 height 26
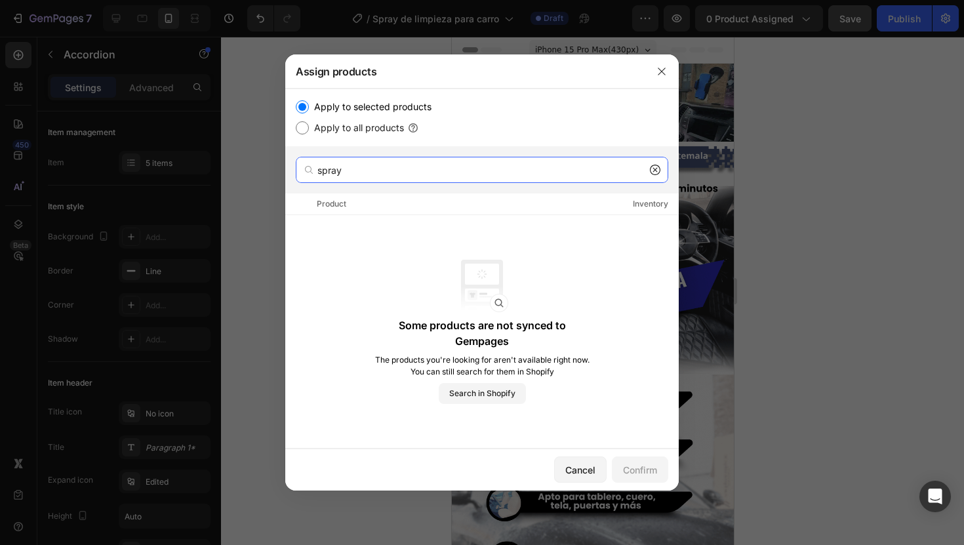
type input "spray"
click at [657, 173] on icon at bounding box center [655, 170] width 10 height 10
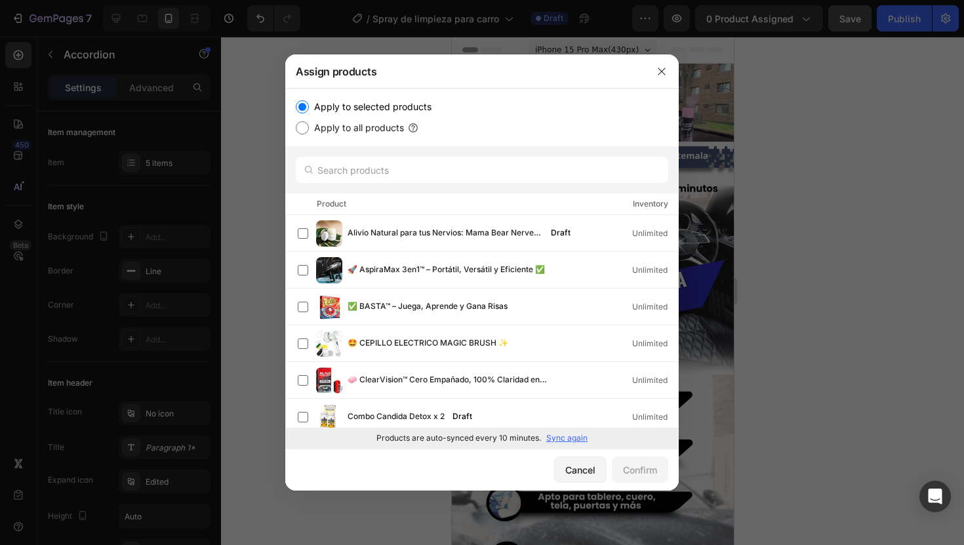
click at [557, 443] on p "Sync again" at bounding box center [566, 438] width 41 height 12
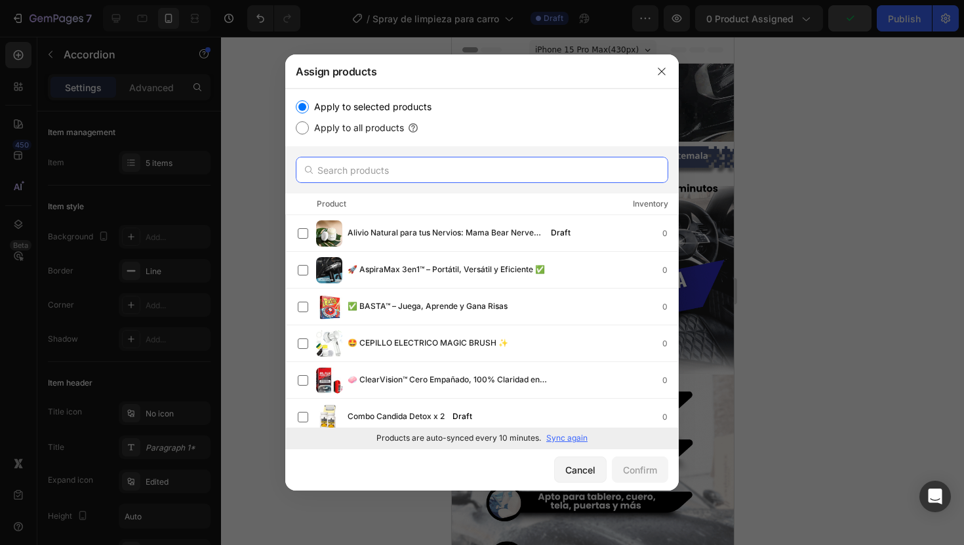
click at [340, 176] on input "text" at bounding box center [482, 170] width 373 height 26
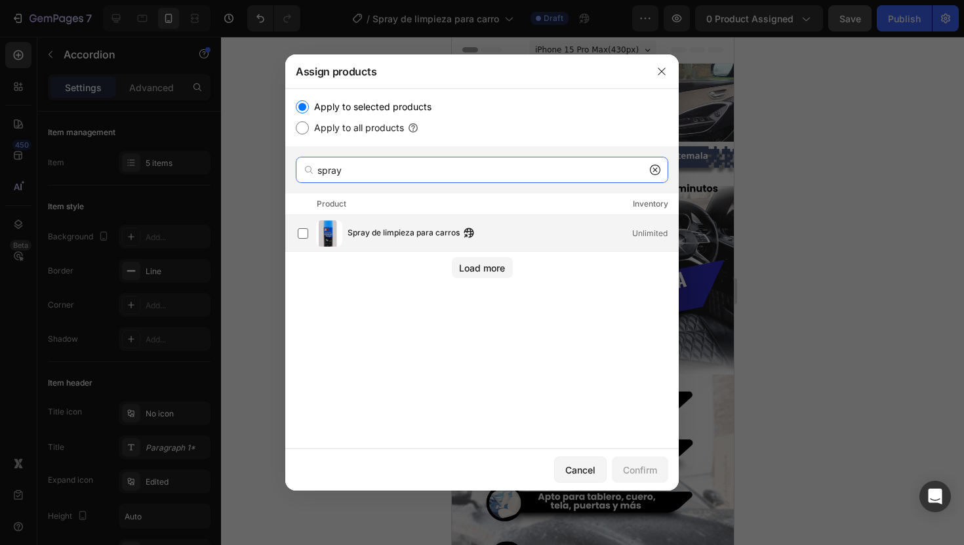
type input "spray"
click at [364, 242] on div "Spray de limpieza para carros Unlimited" at bounding box center [488, 233] width 380 height 26
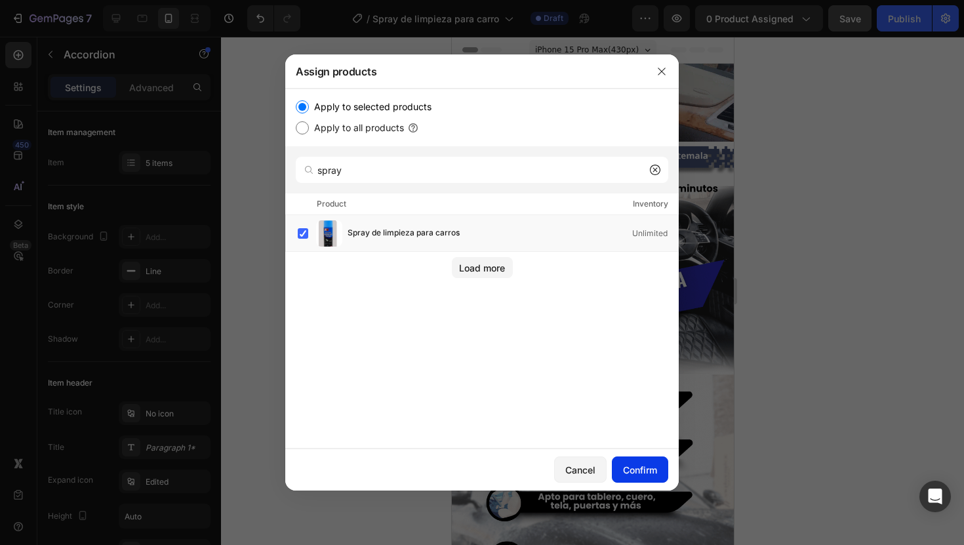
click at [619, 479] on button "Confirm" at bounding box center [640, 470] width 56 height 26
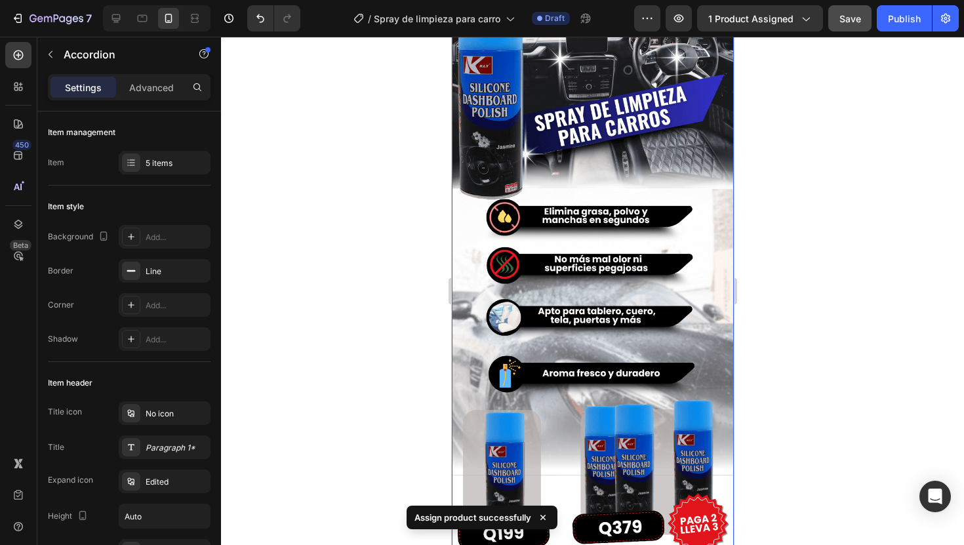
scroll to position [0, 0]
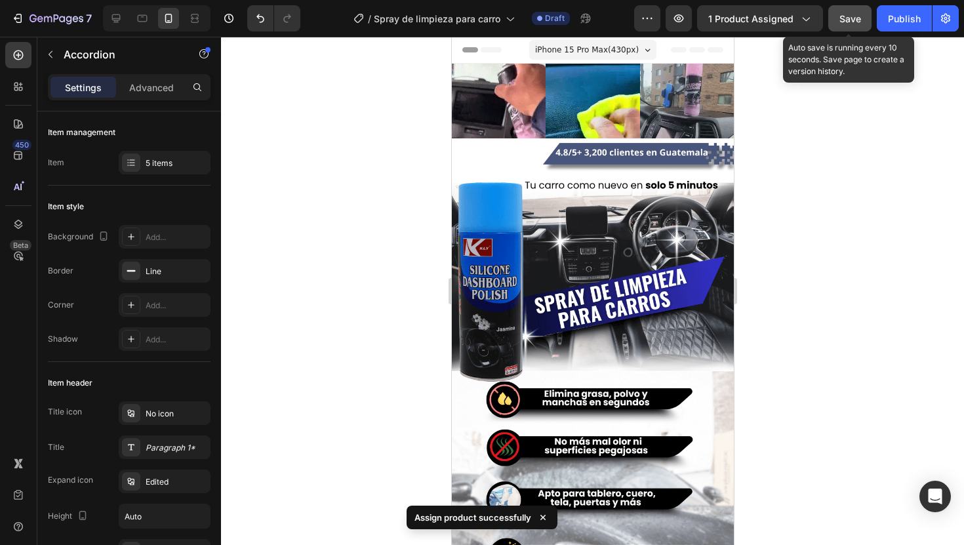
click at [858, 20] on span "Save" at bounding box center [851, 18] width 22 height 11
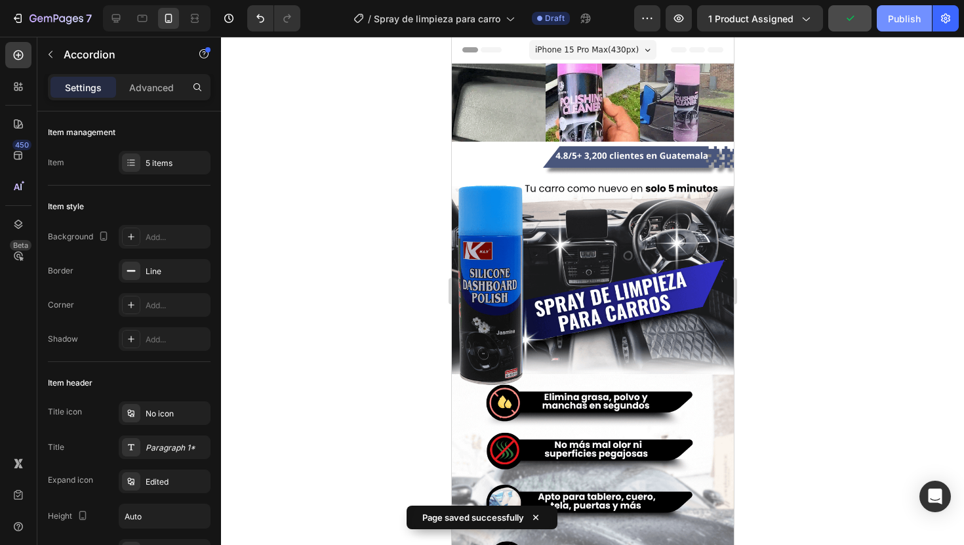
click at [890, 20] on div "Publish" at bounding box center [904, 19] width 33 height 14
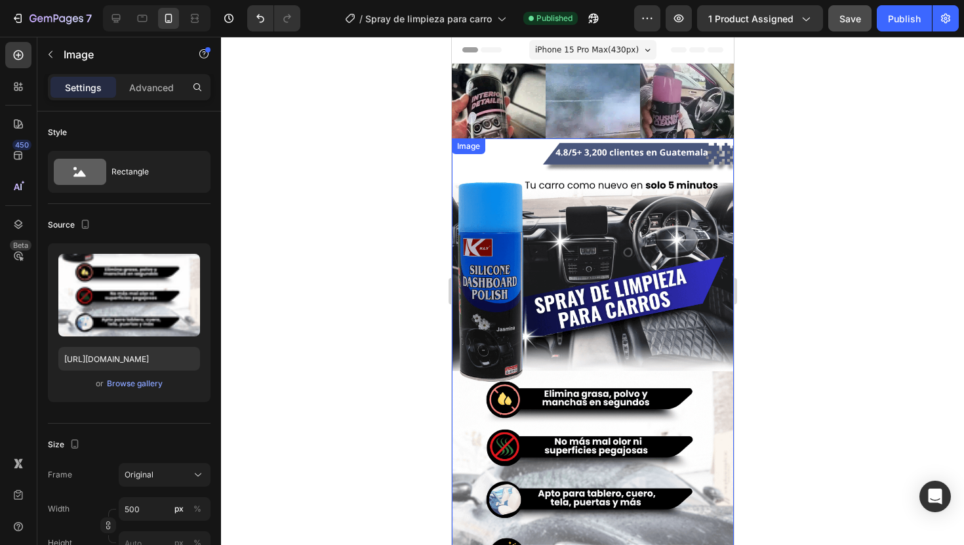
click at [619, 352] on img at bounding box center [592, 444] width 282 height 613
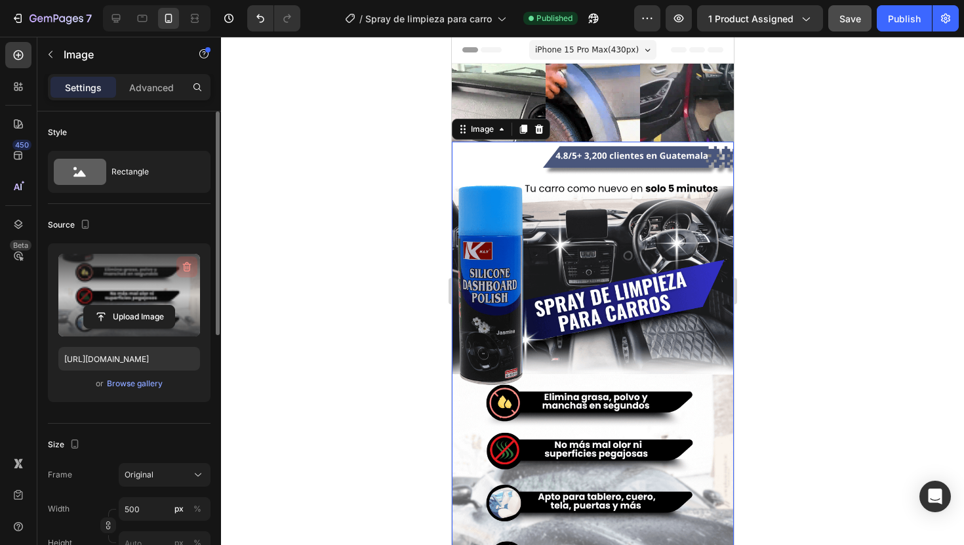
click at [186, 268] on icon "button" at bounding box center [186, 268] width 1 height 4
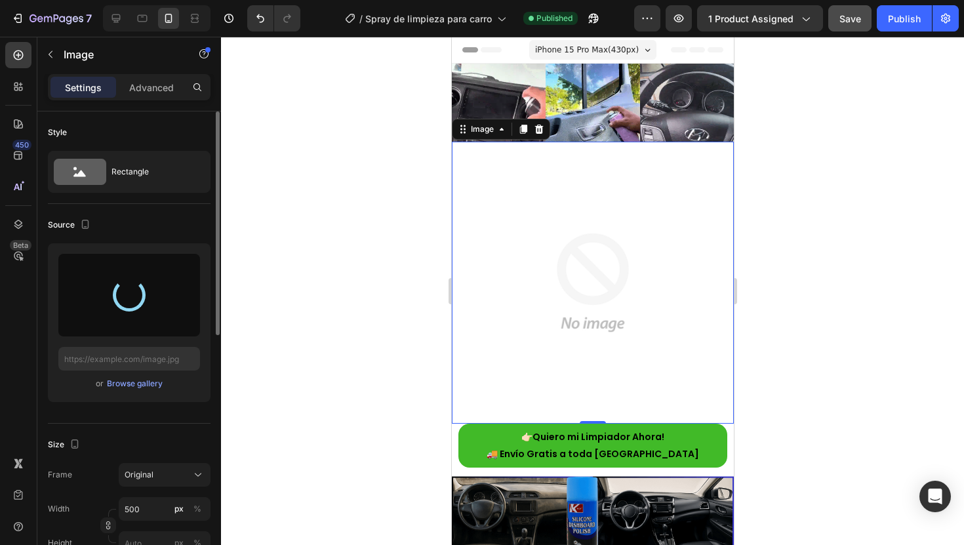
type input "[URL][DOMAIN_NAME]"
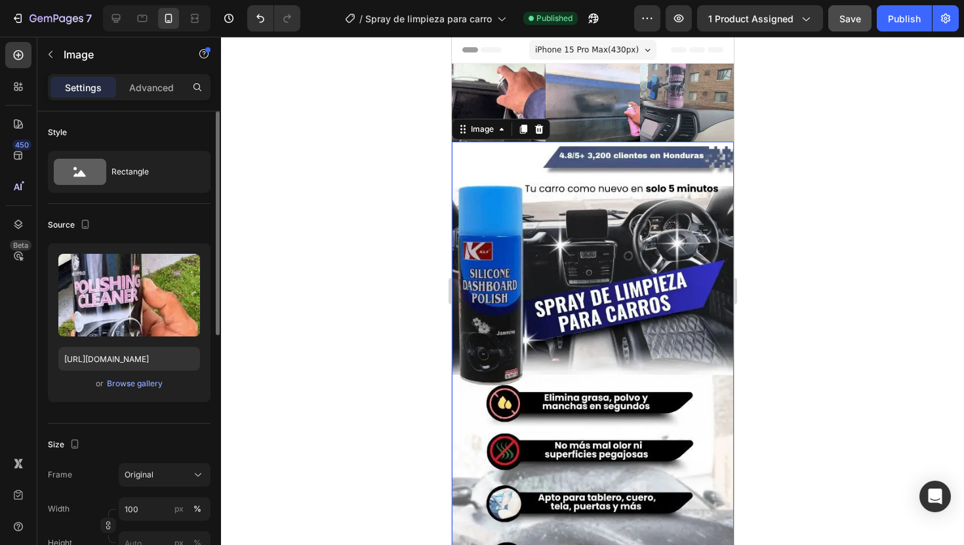
click at [569, 111] on img at bounding box center [592, 111] width 94 height 94
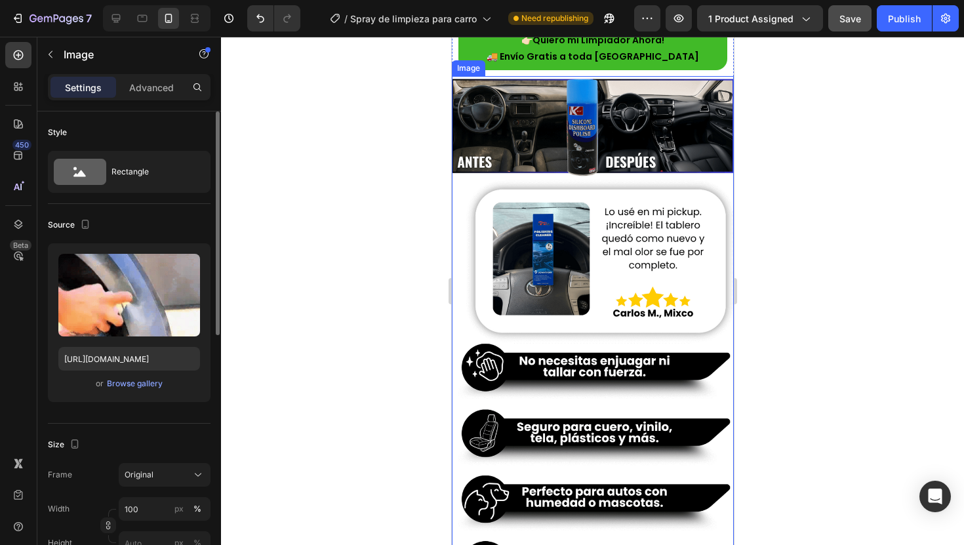
scroll to position [725, 0]
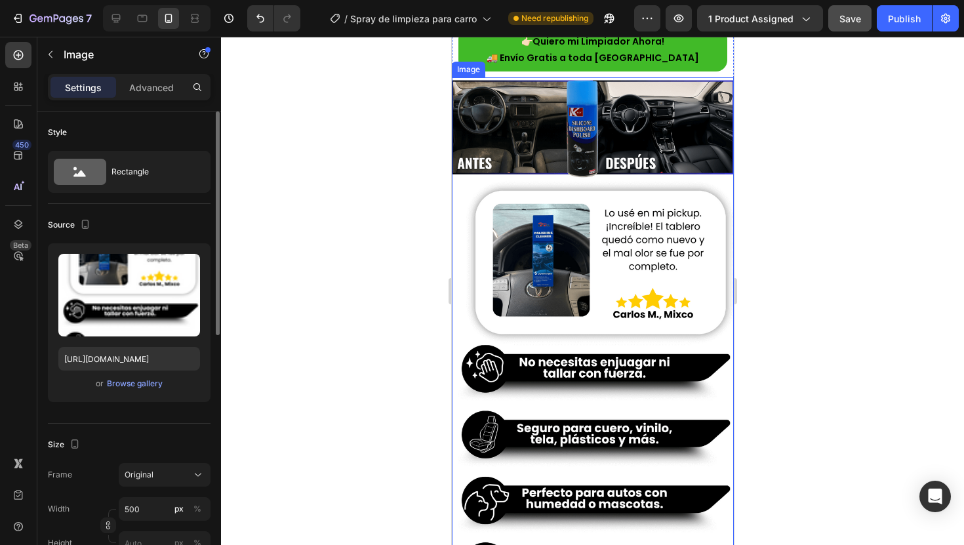
click at [655, 262] on img at bounding box center [592, 336] width 282 height 519
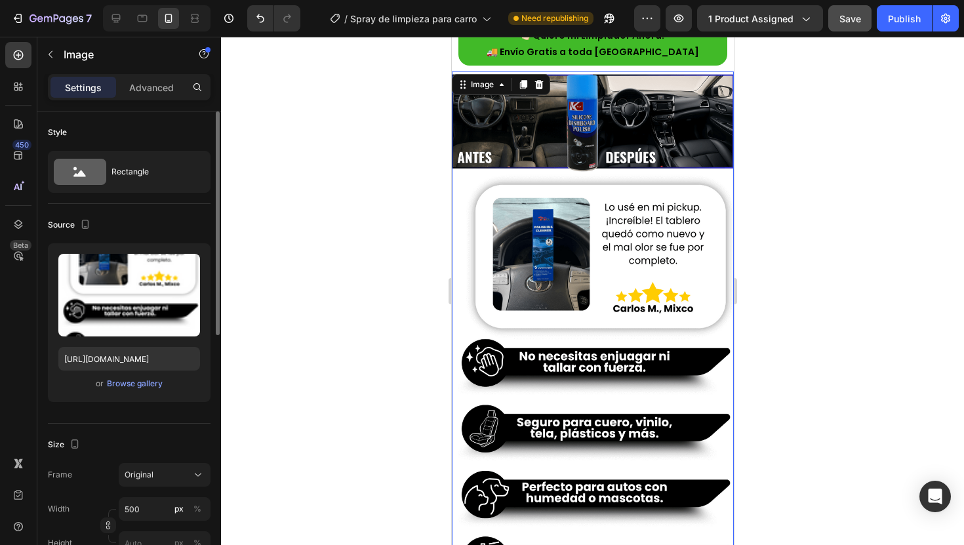
scroll to position [701, 0]
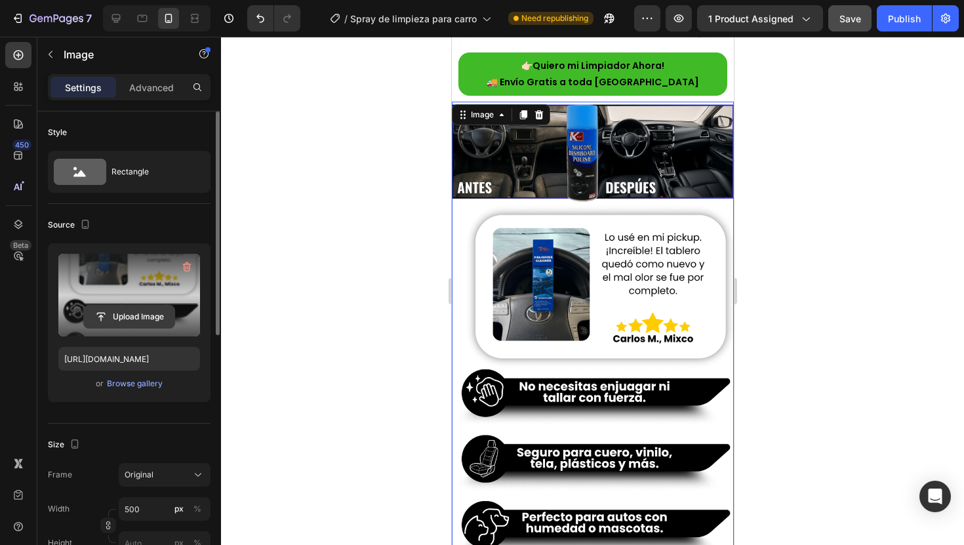
click at [149, 318] on input "file" at bounding box center [129, 317] width 91 height 22
click at [192, 265] on icon "button" at bounding box center [186, 266] width 13 height 13
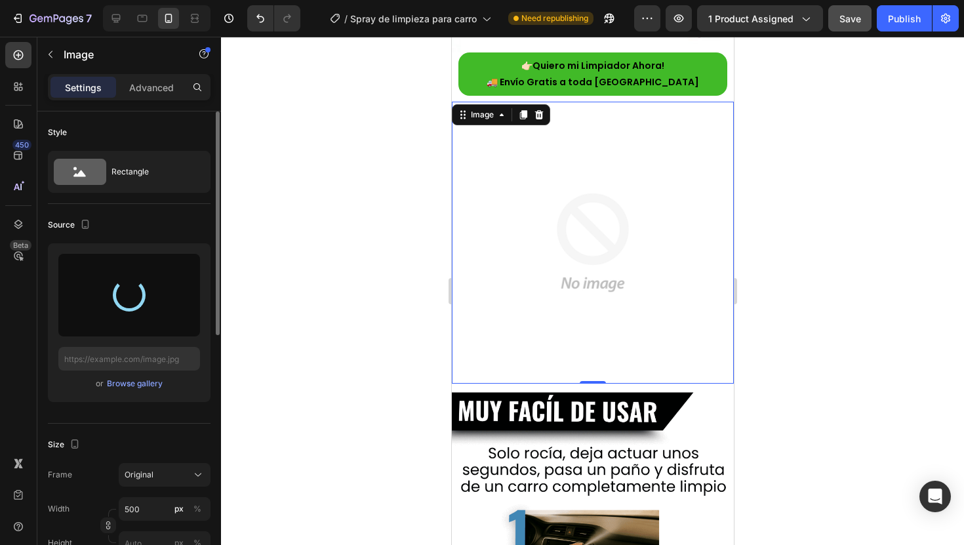
type input "[URL][DOMAIN_NAME]"
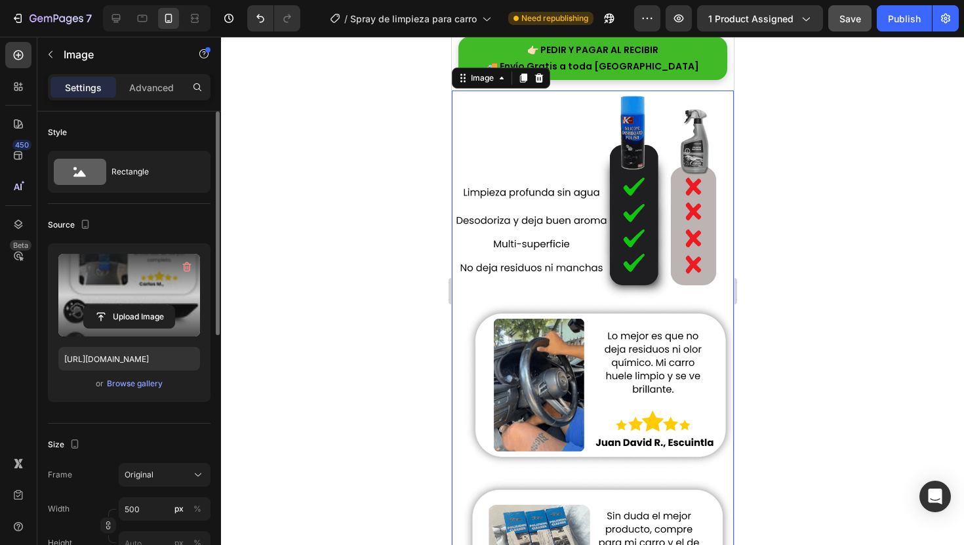
click at [559, 332] on img at bounding box center [592, 367] width 282 height 552
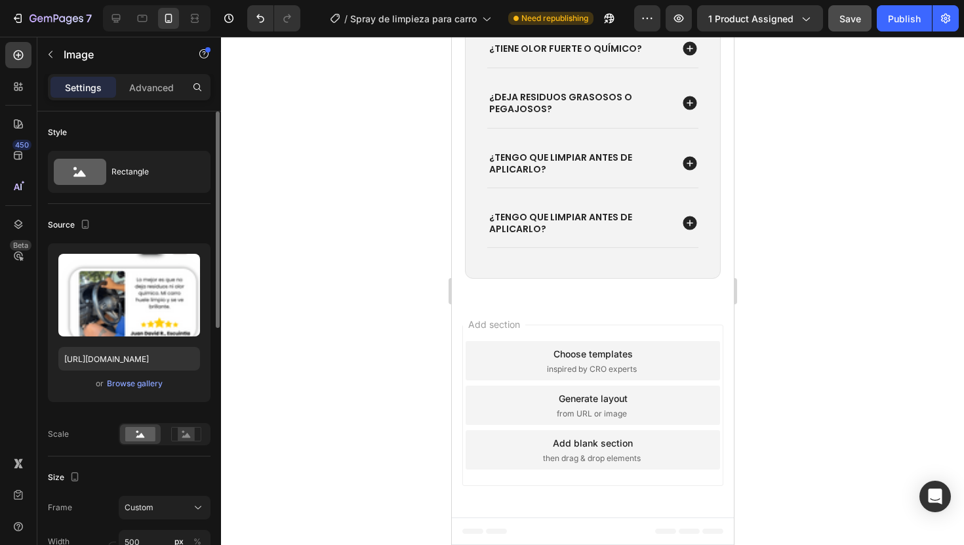
scroll to position [2209, 0]
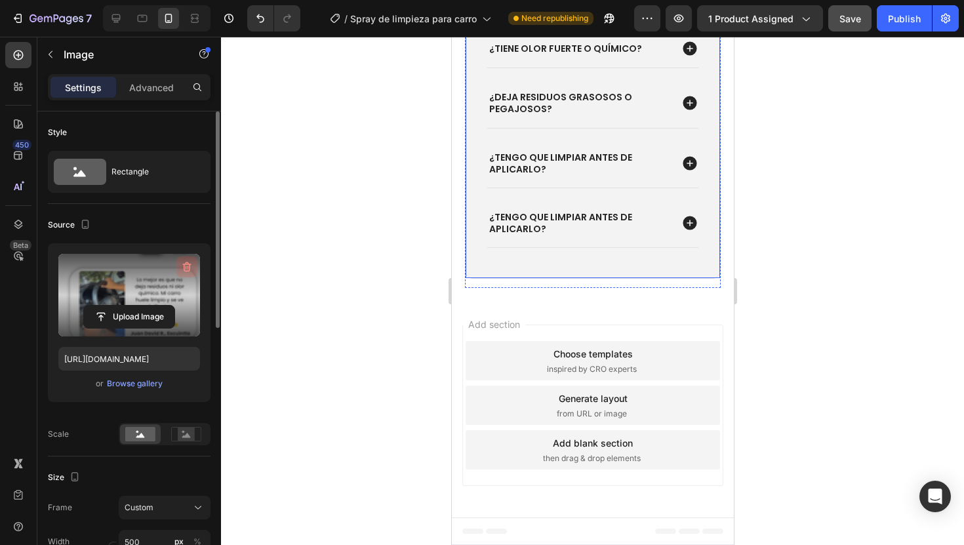
click at [181, 262] on icon "button" at bounding box center [186, 266] width 13 height 13
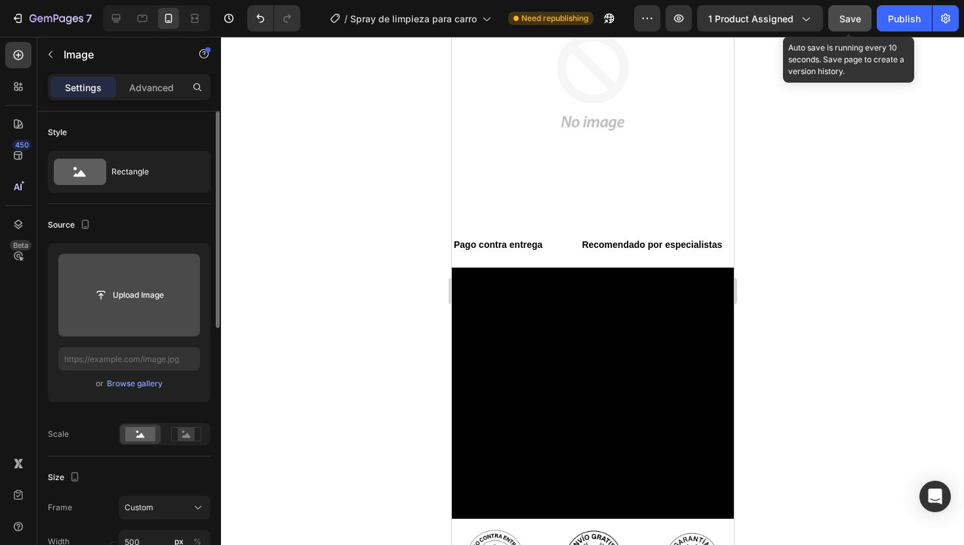
scroll to position [1500, 0]
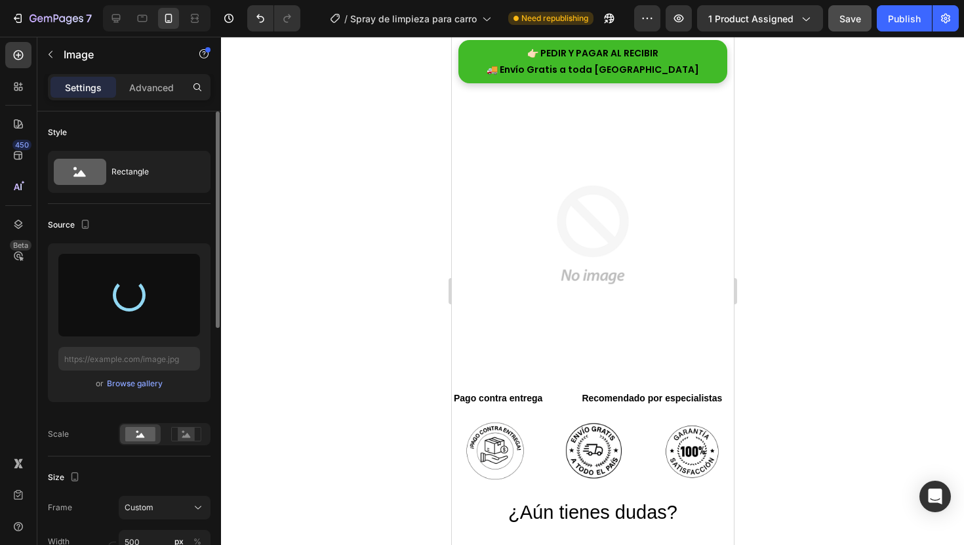
type input "[URL][DOMAIN_NAME]"
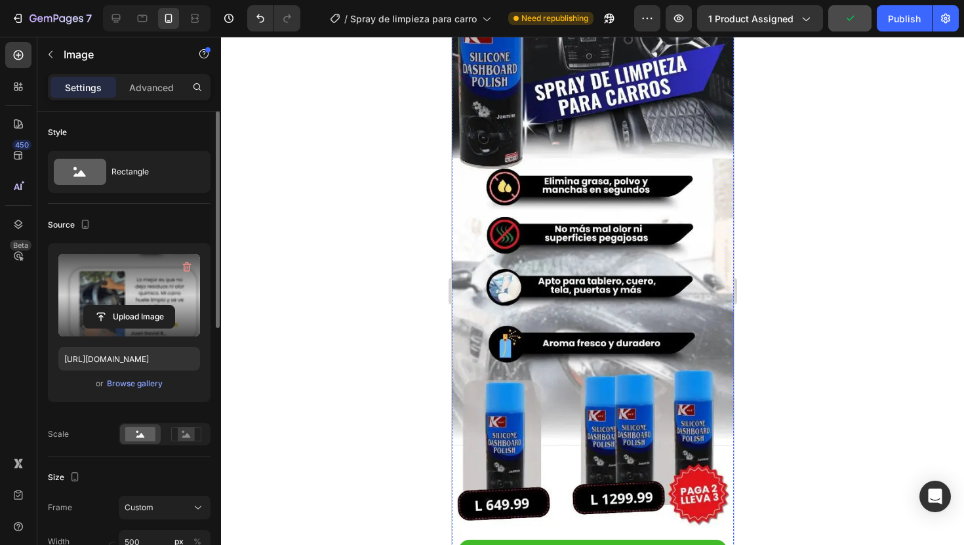
scroll to position [0, 0]
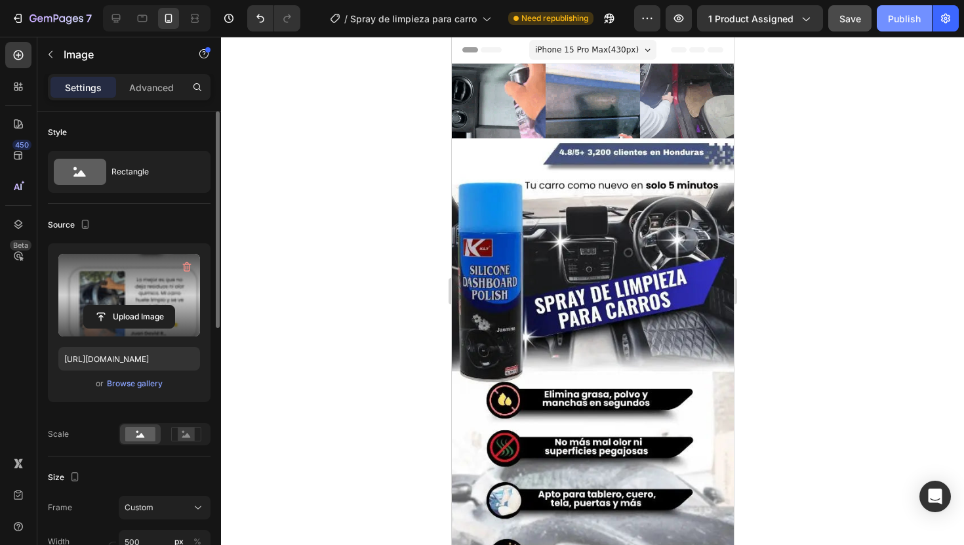
click at [904, 24] on div "Publish" at bounding box center [904, 19] width 33 height 14
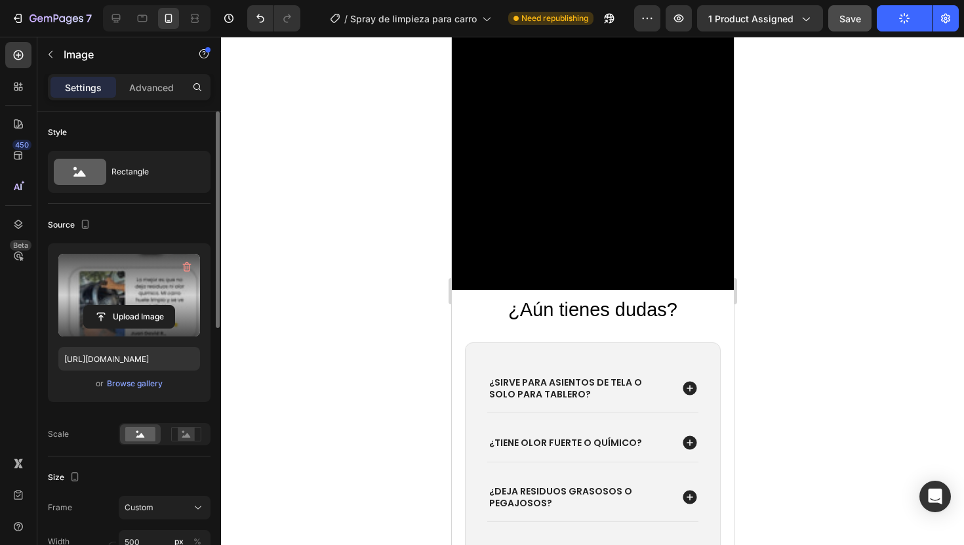
scroll to position [3304, 0]
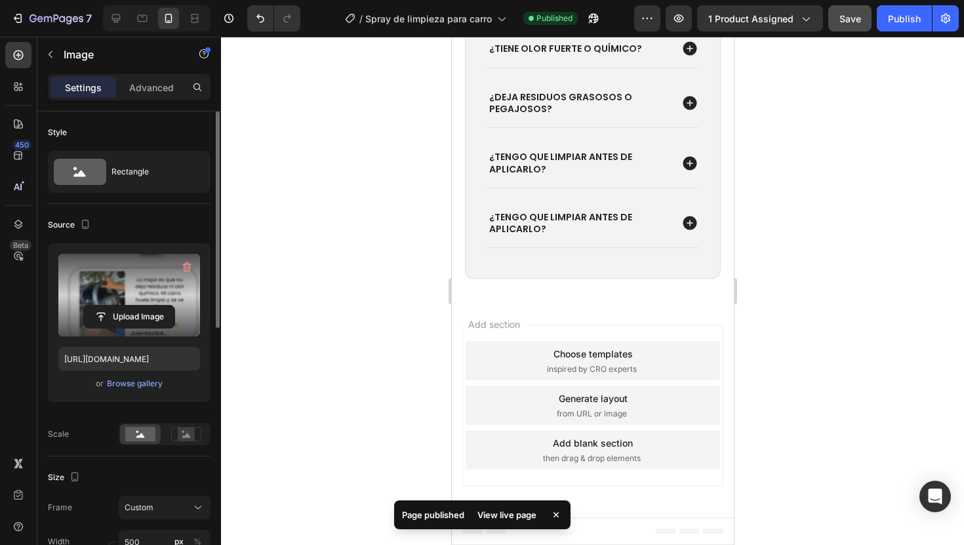
click at [773, 31] on div "7 Version history / Spray de limpieza para carro Published Preview 1 product as…" at bounding box center [482, 18] width 964 height 37
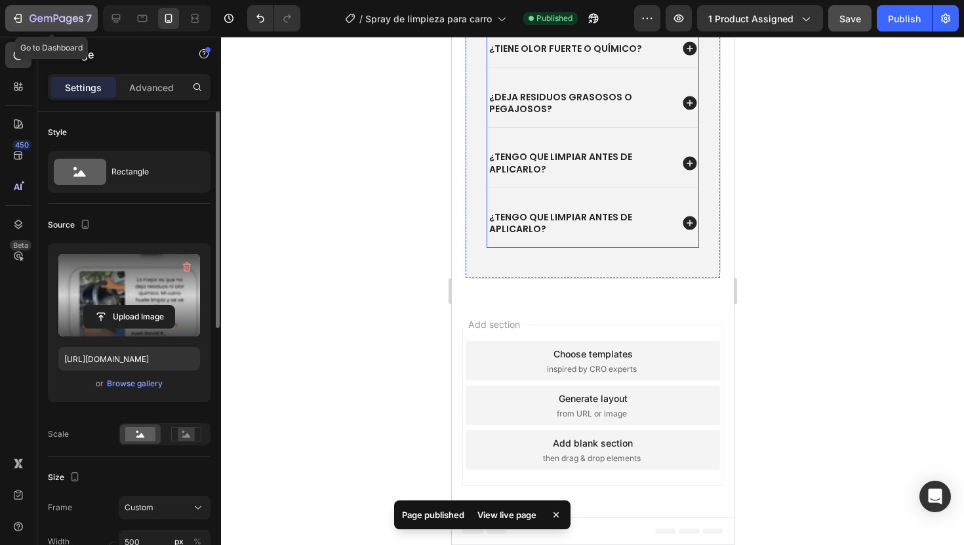
click at [41, 26] on button "7" at bounding box center [51, 18] width 92 height 26
